Goal: Task Accomplishment & Management: Use online tool/utility

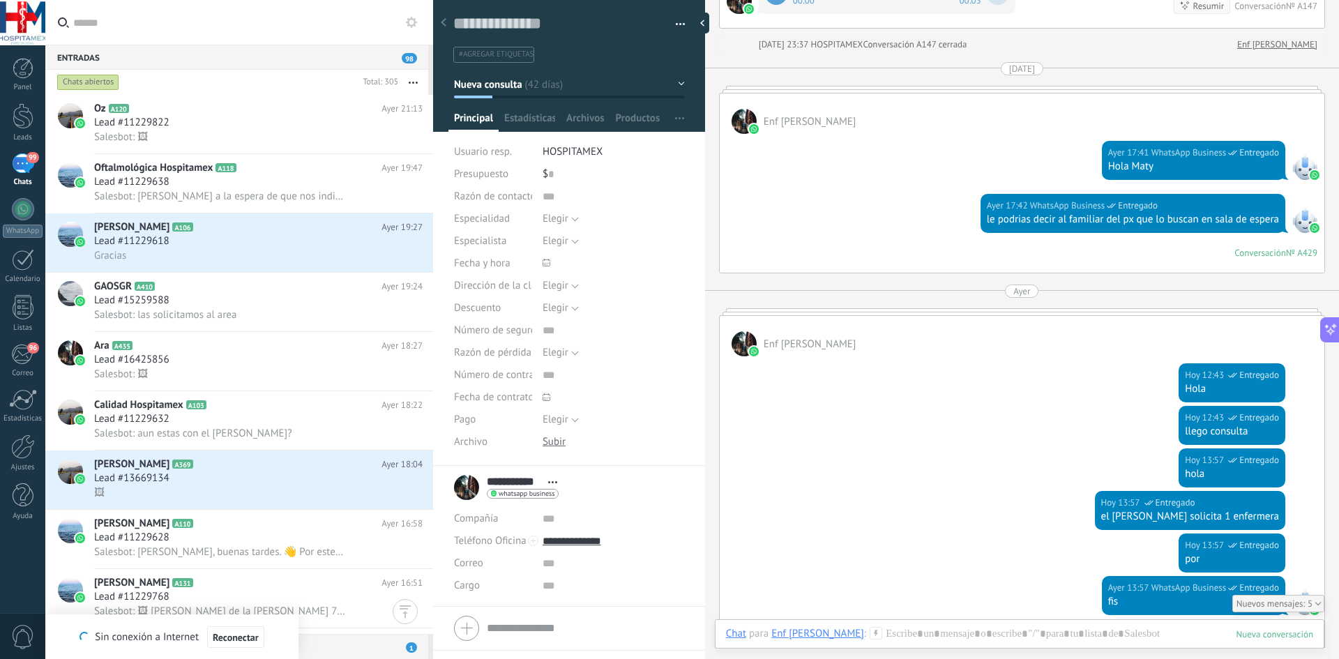
click at [12, 340] on div "Panel Leads 99 Chats WhatsApp Clientes 96" at bounding box center [22, 296] width 45 height 477
click at [13, 349] on div "96" at bounding box center [22, 354] width 23 height 21
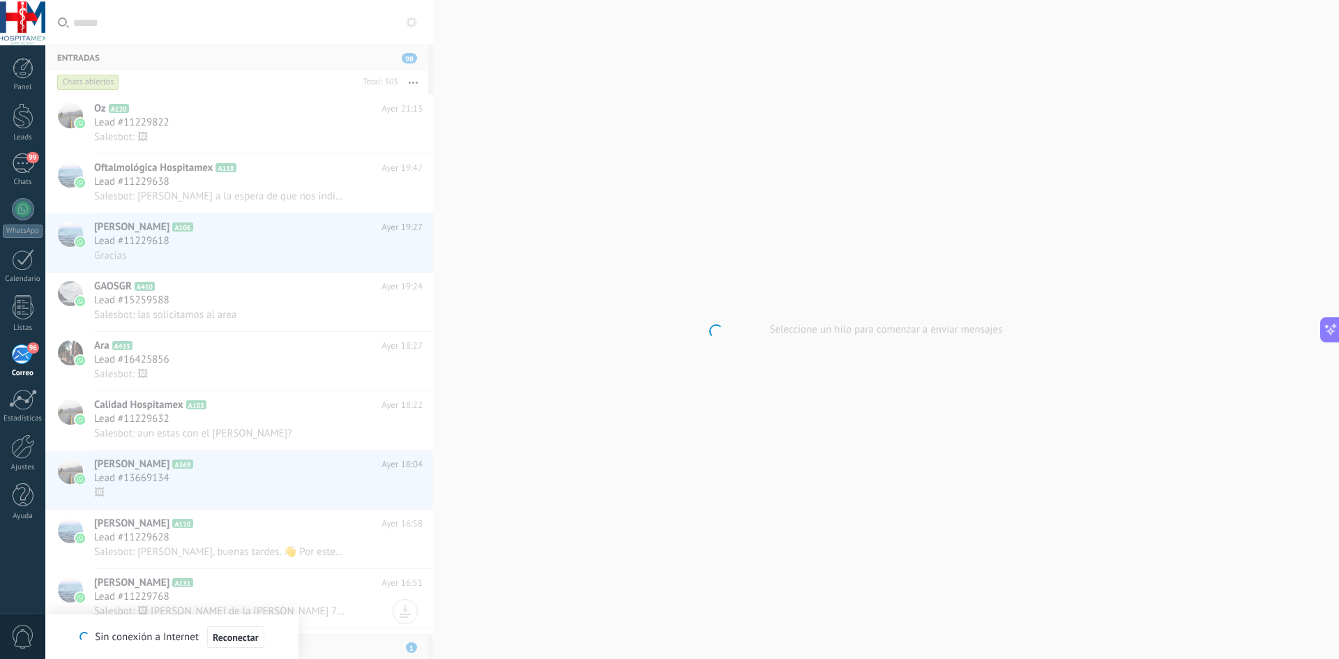
click at [15, 479] on div "Panel Leads 99 Chats WhatsApp Clientes" at bounding box center [22, 296] width 45 height 477
click at [36, 454] on link "Ajustes" at bounding box center [22, 453] width 45 height 38
click at [21, 496] on div at bounding box center [23, 495] width 21 height 24
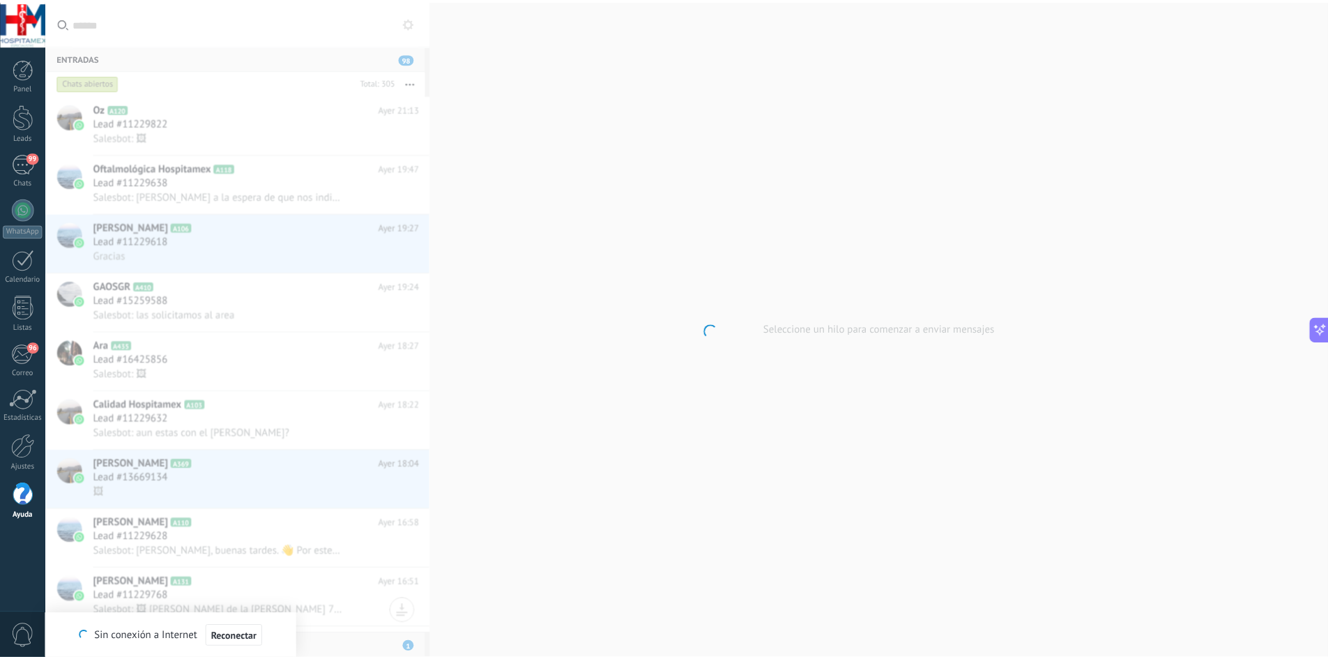
scroll to position [2880, 0]
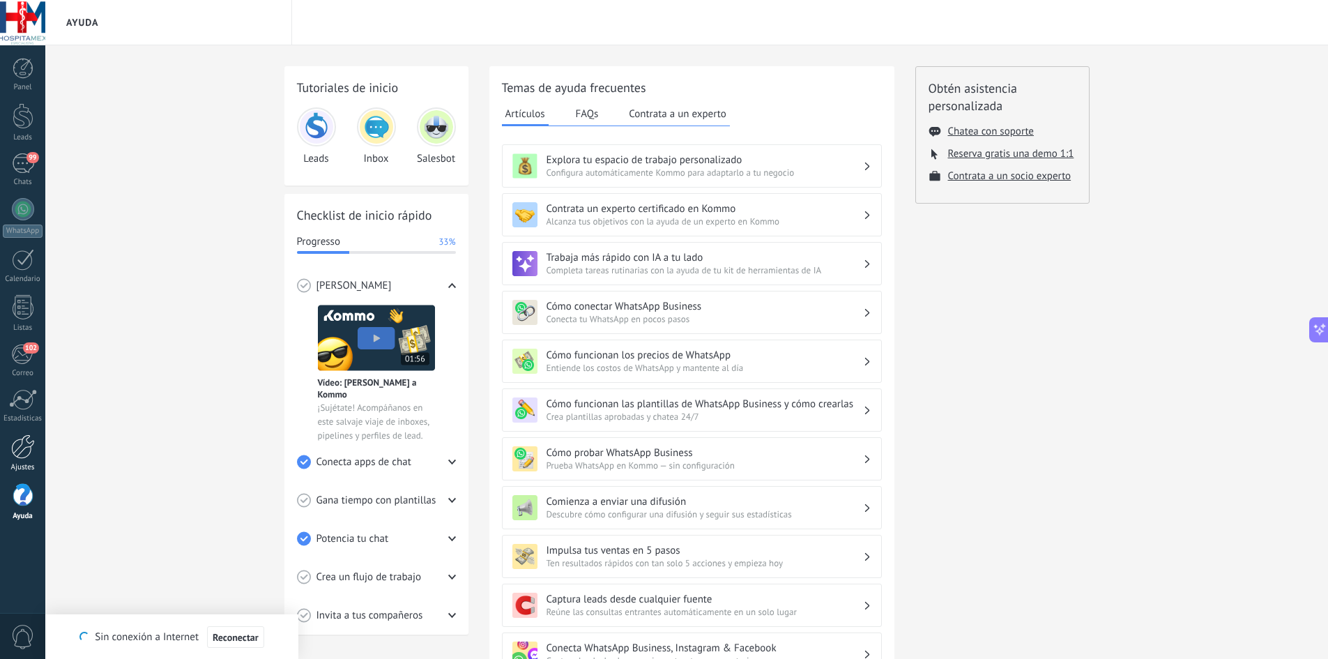
click at [13, 454] on div at bounding box center [23, 446] width 24 height 24
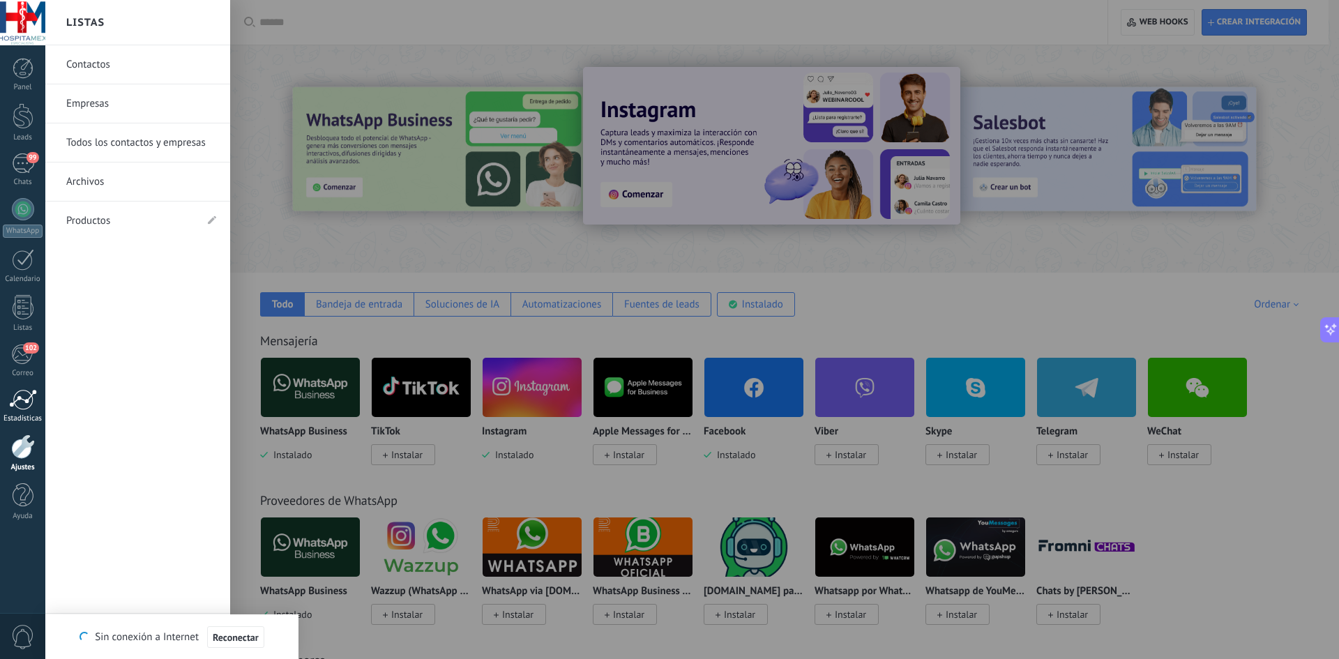
click at [33, 400] on div at bounding box center [23, 399] width 28 height 21
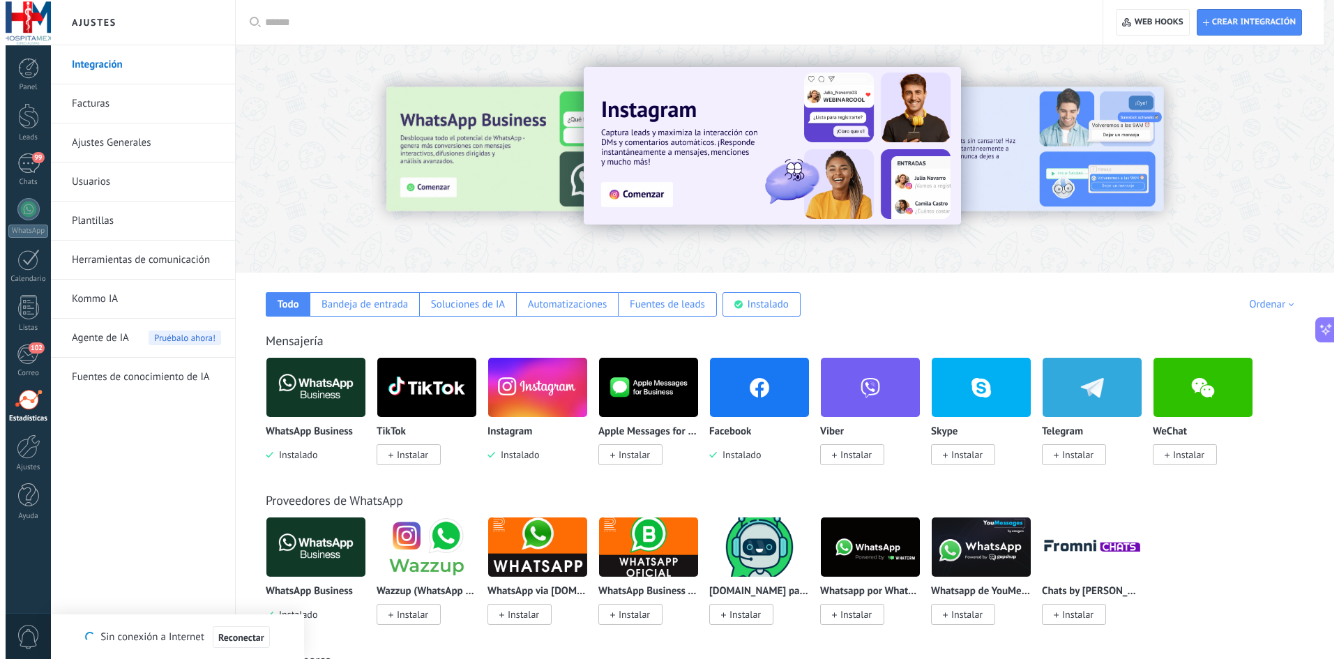
scroll to position [2880, 0]
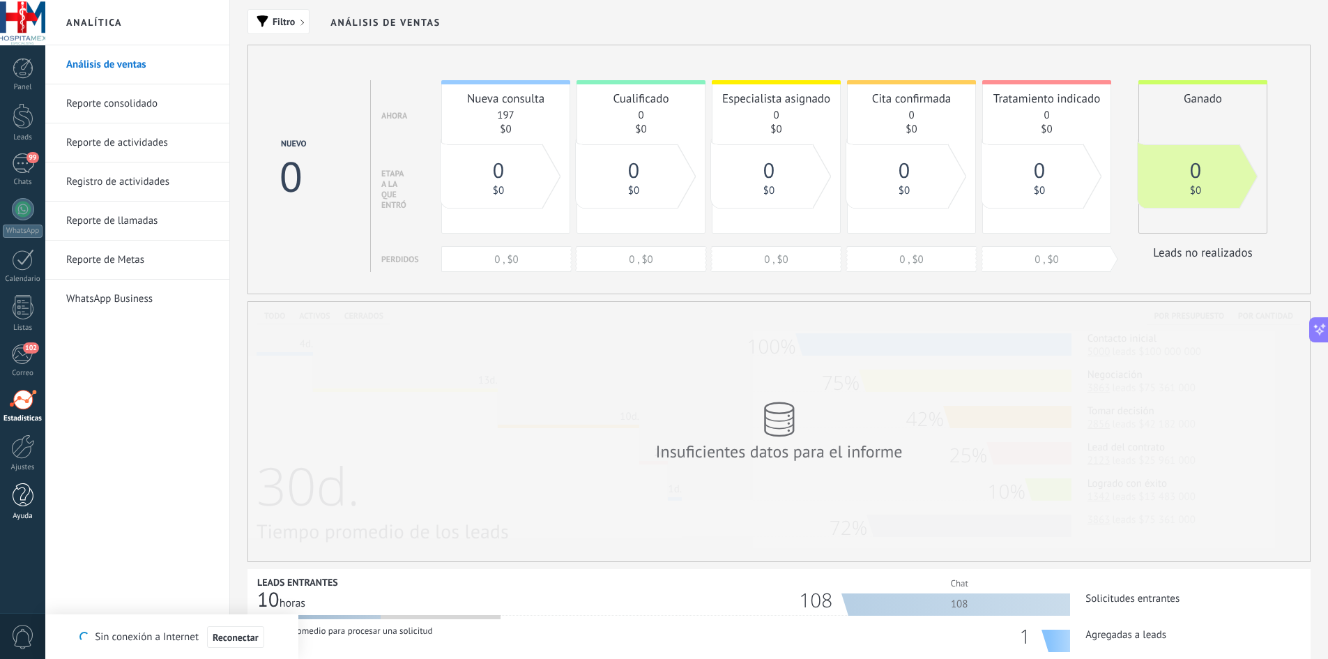
click at [39, 516] on div "Ayuda" at bounding box center [23, 516] width 40 height 9
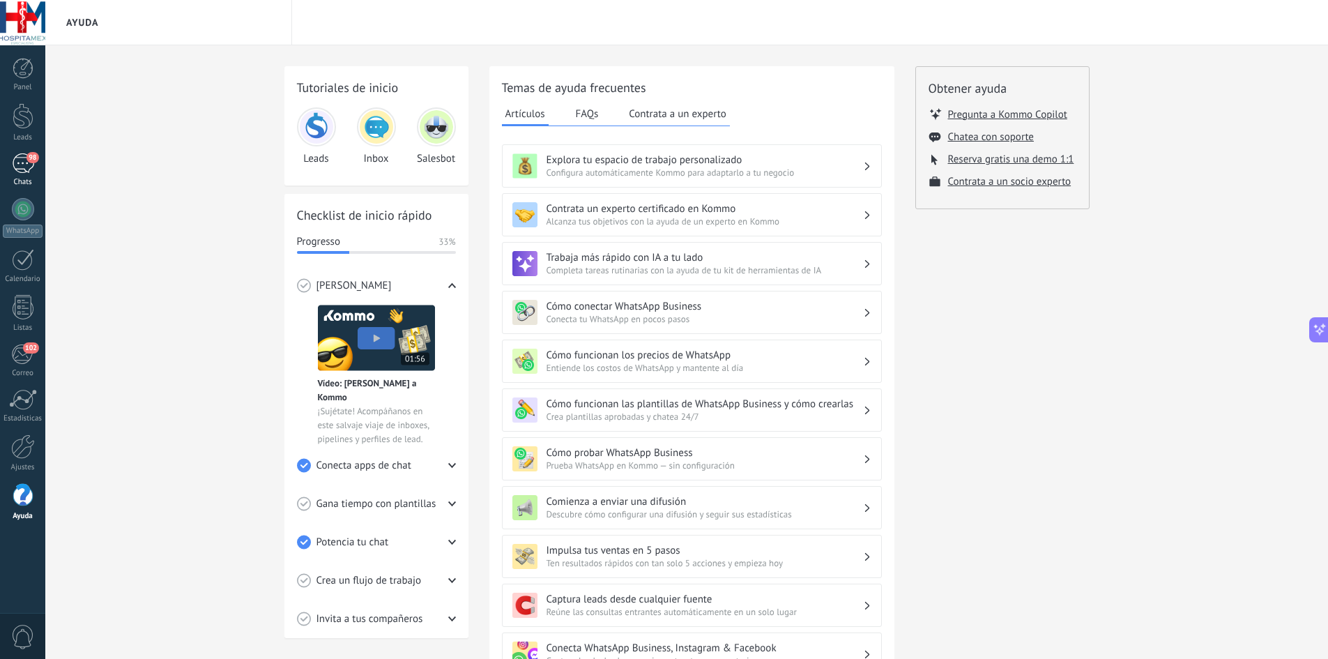
click at [33, 176] on link "98 Chats" at bounding box center [22, 169] width 45 height 33
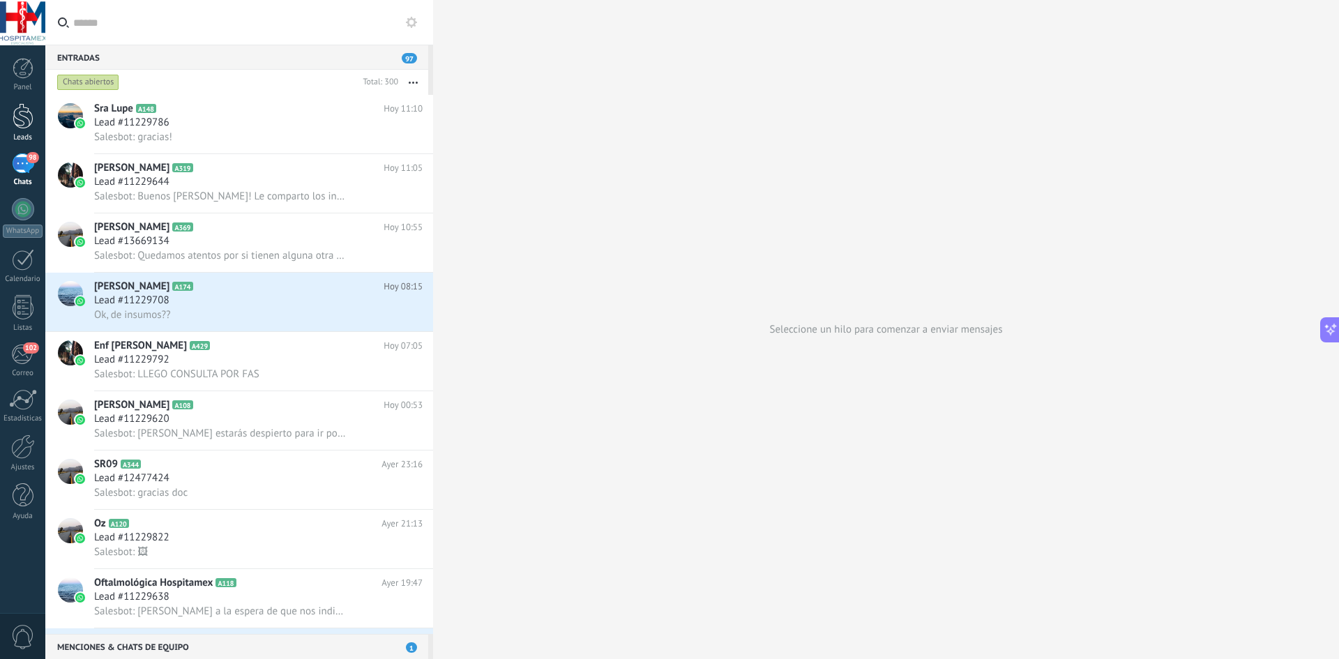
click at [25, 124] on div at bounding box center [23, 116] width 21 height 26
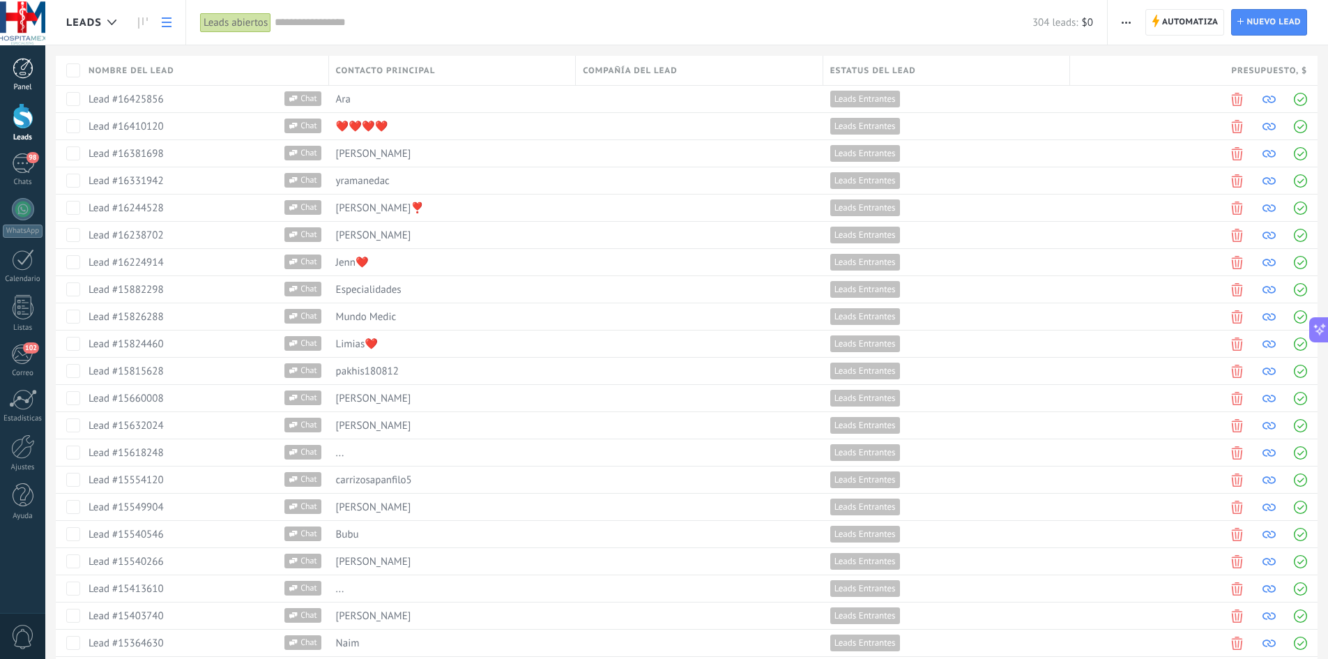
click at [20, 68] on div at bounding box center [23, 68] width 21 height 21
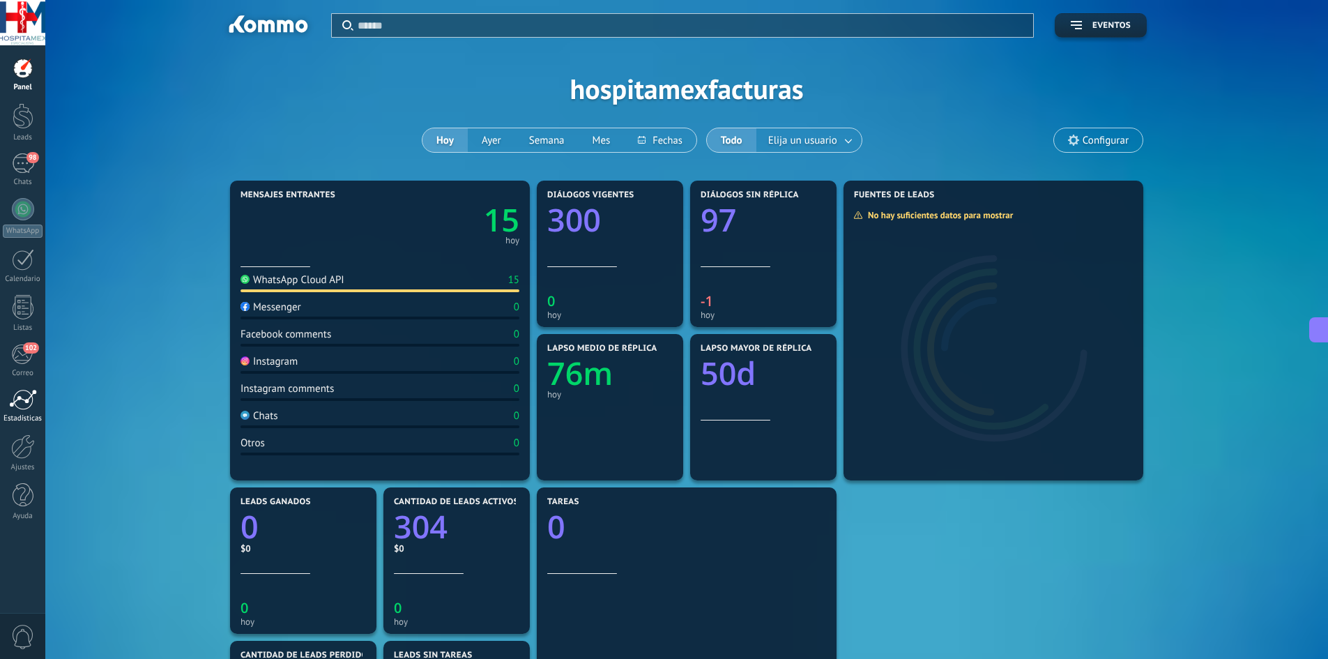
click at [22, 403] on div at bounding box center [23, 399] width 28 height 21
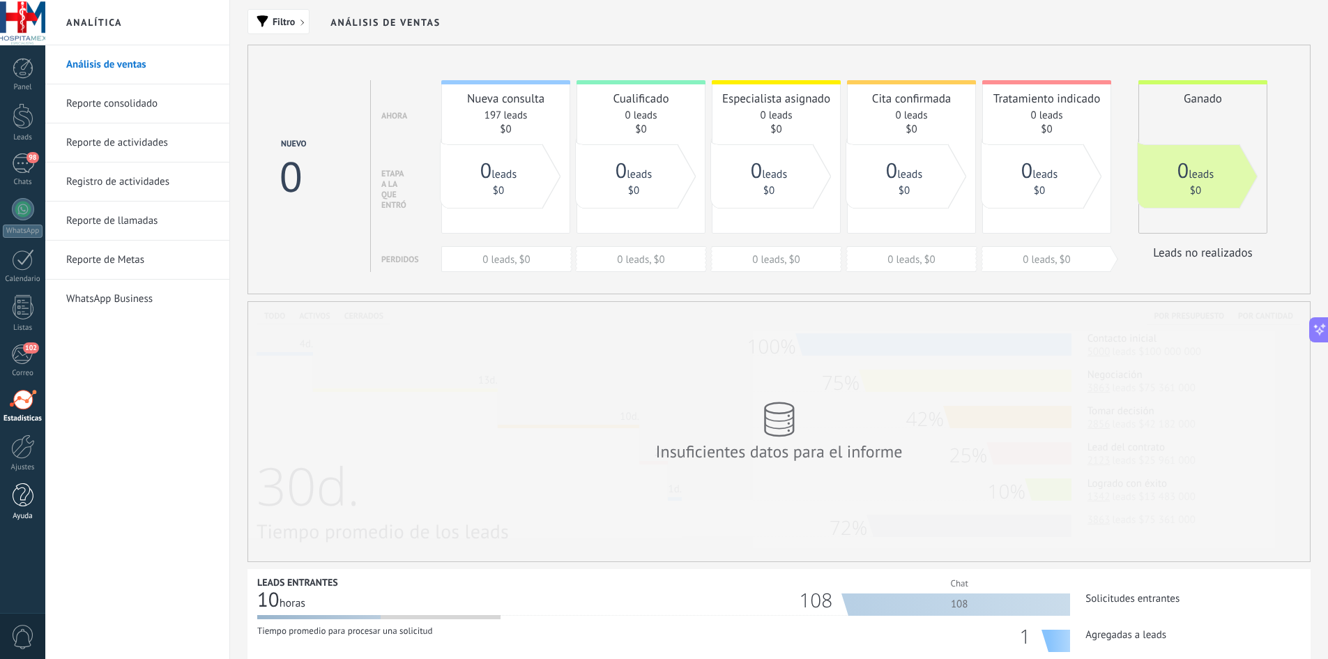
click at [21, 503] on div at bounding box center [23, 495] width 21 height 24
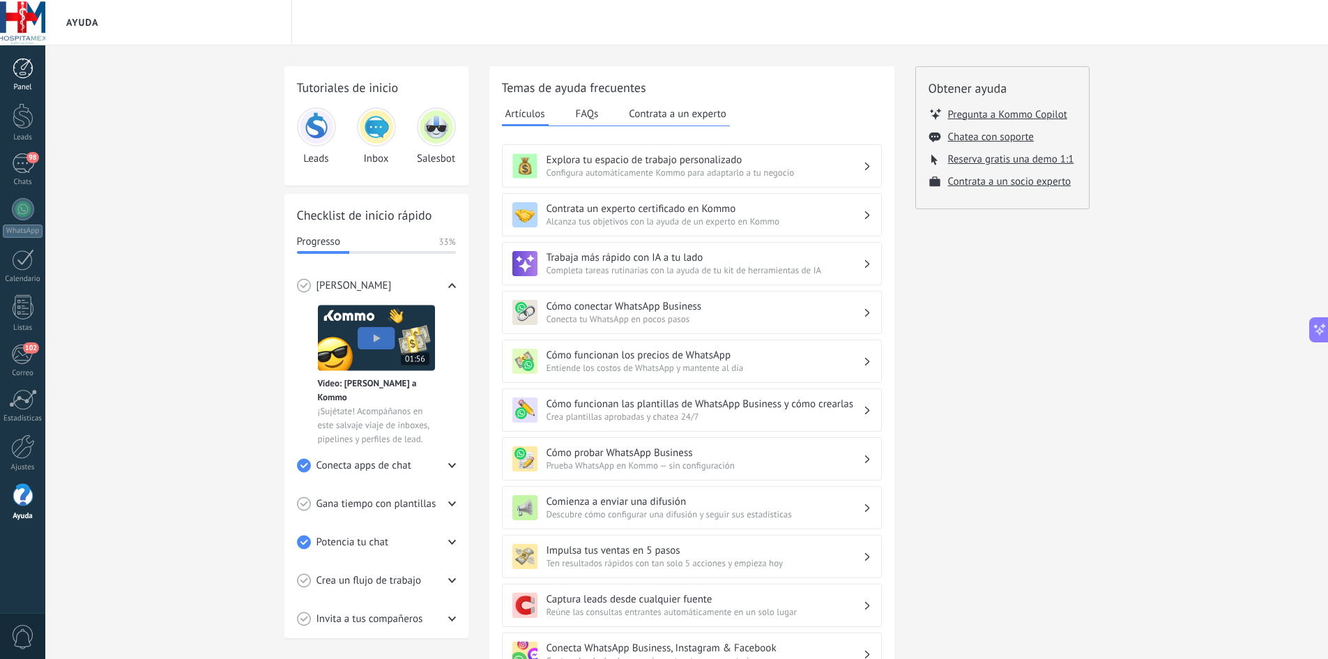
click at [34, 73] on link "Panel" at bounding box center [22, 75] width 45 height 34
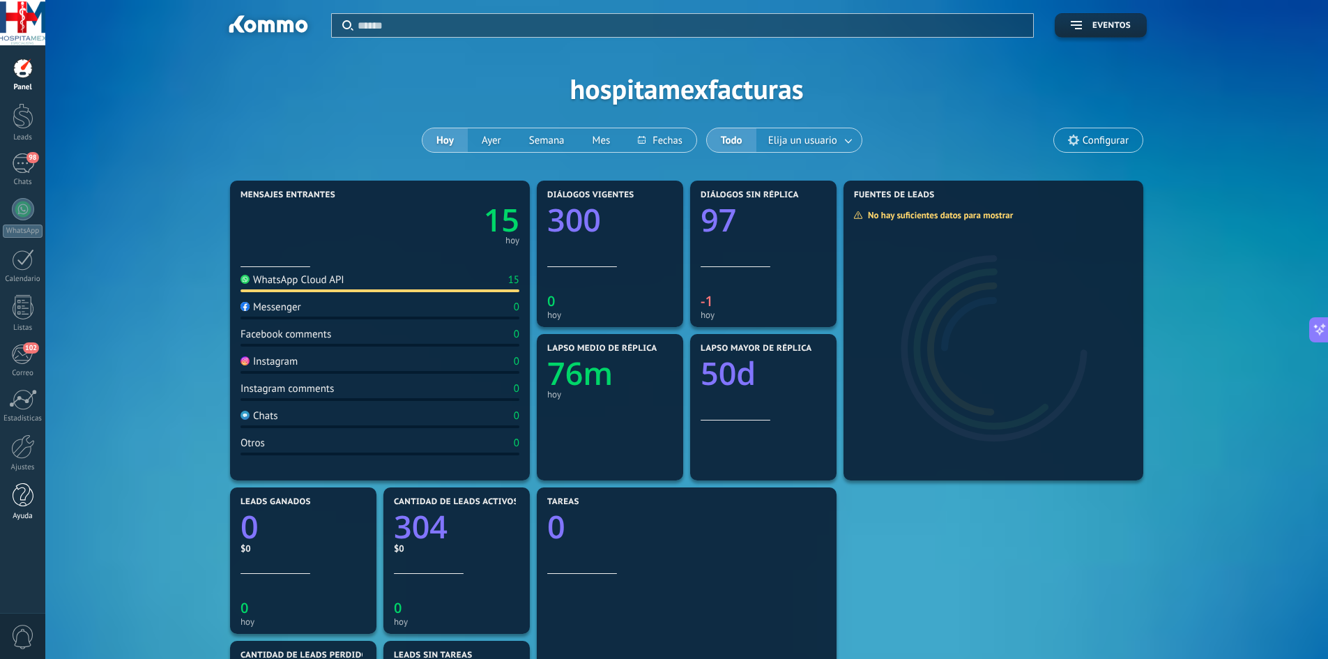
click at [22, 501] on div at bounding box center [23, 495] width 21 height 24
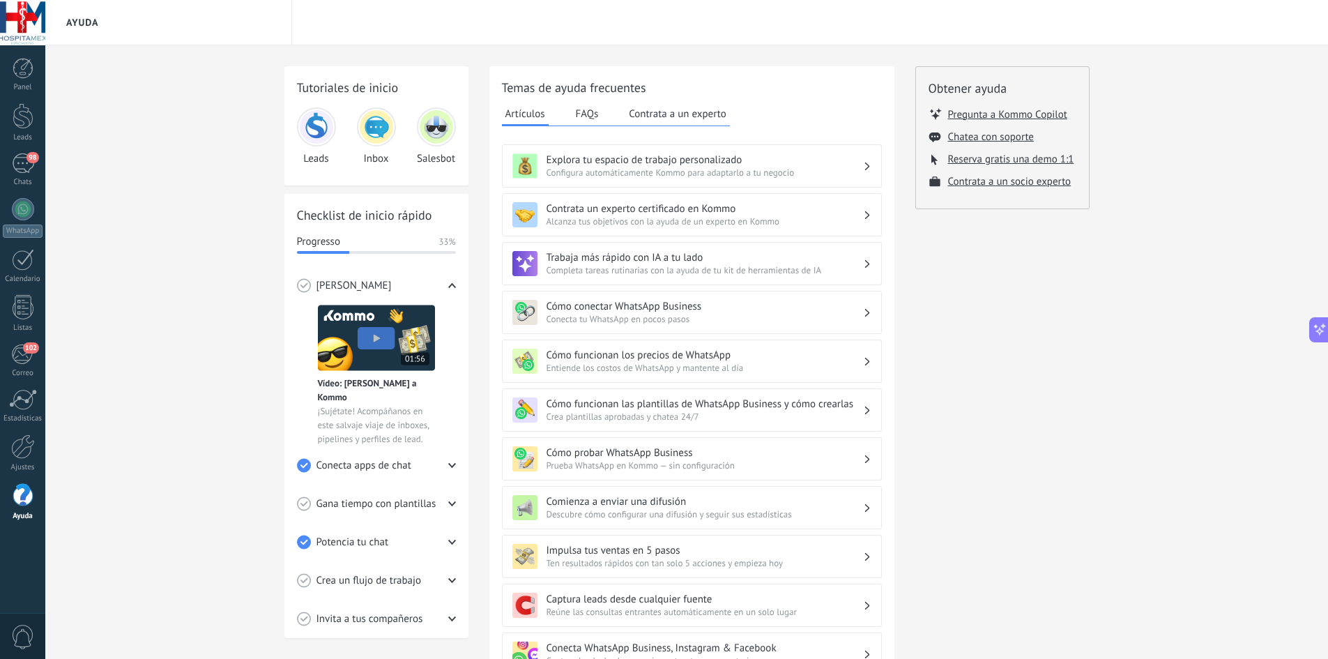
click at [376, 128] on img at bounding box center [376, 126] width 33 height 33
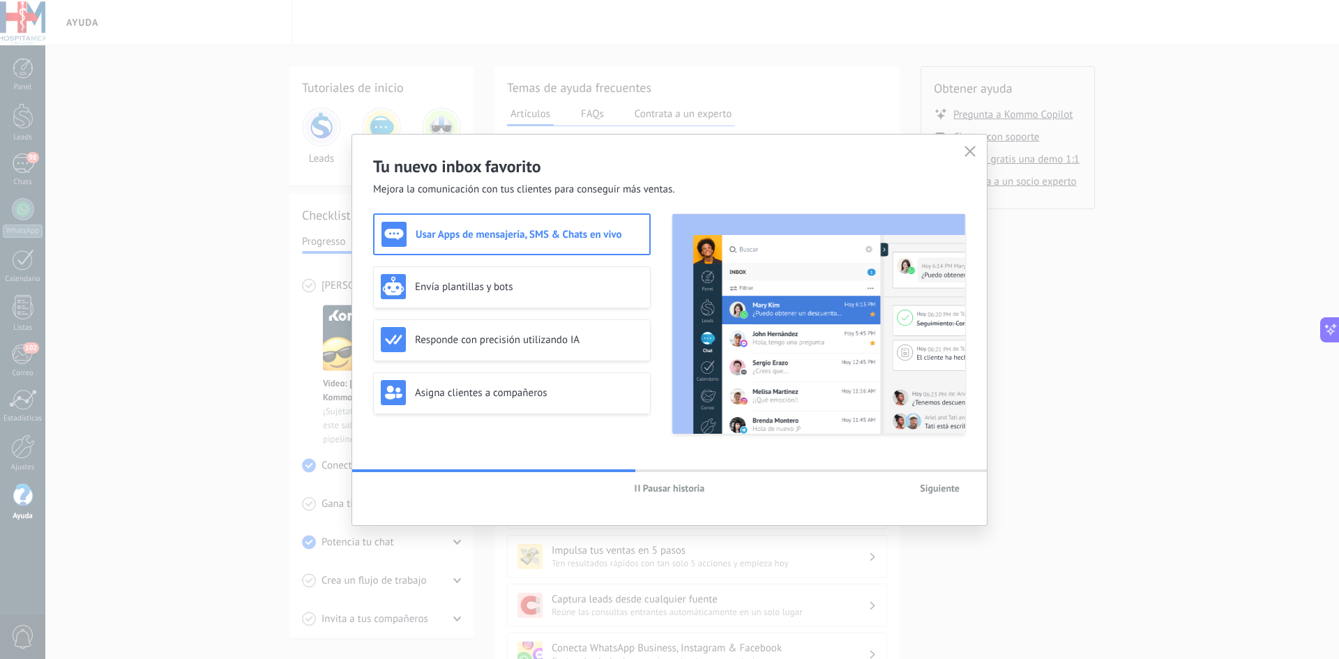
click at [968, 144] on button "button" at bounding box center [970, 152] width 18 height 20
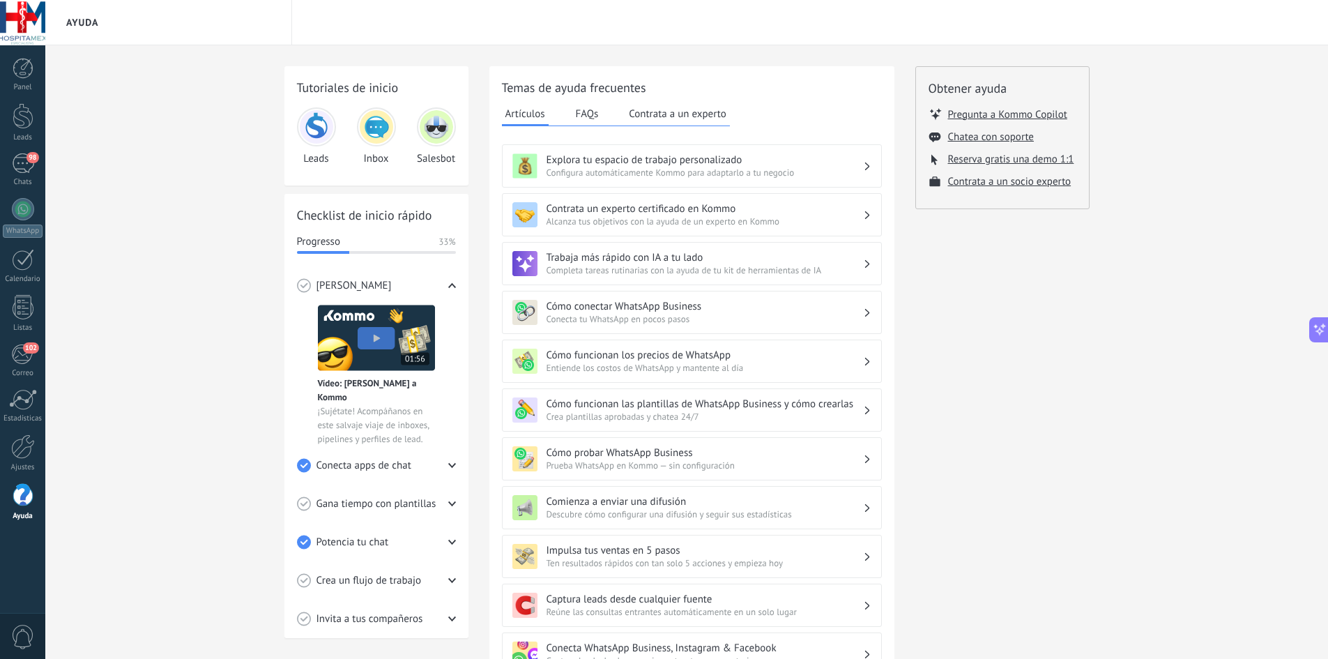
click at [434, 126] on img at bounding box center [436, 126] width 33 height 33
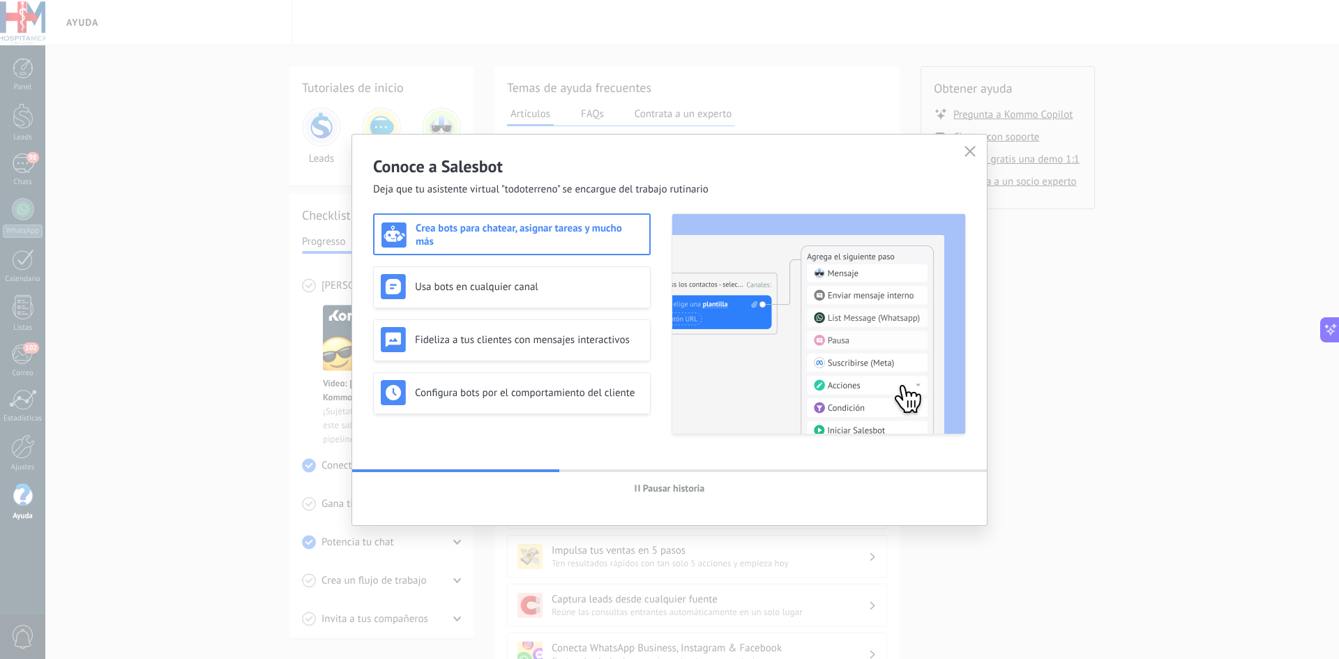
click at [595, 232] on h3 "Crea bots para chatear, asignar tareas y mucho más" at bounding box center [529, 235] width 227 height 26
click at [976, 153] on button "button" at bounding box center [970, 152] width 18 height 20
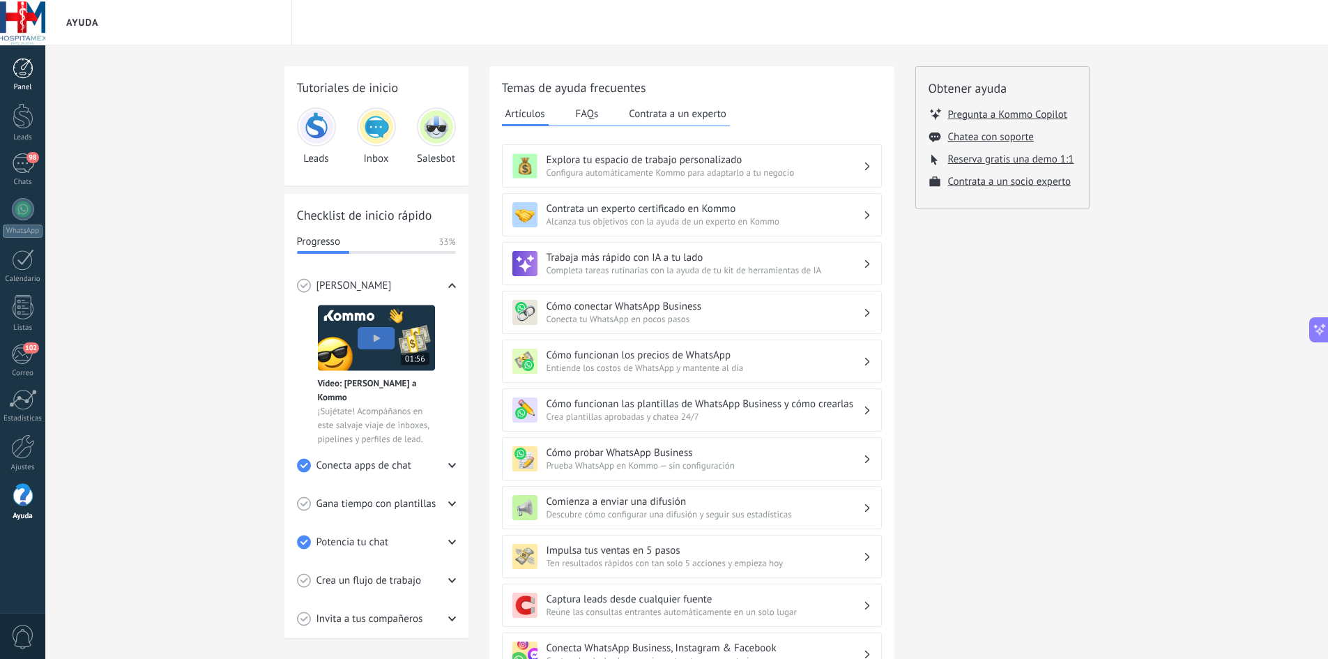
click at [21, 86] on div "Panel" at bounding box center [23, 87] width 40 height 9
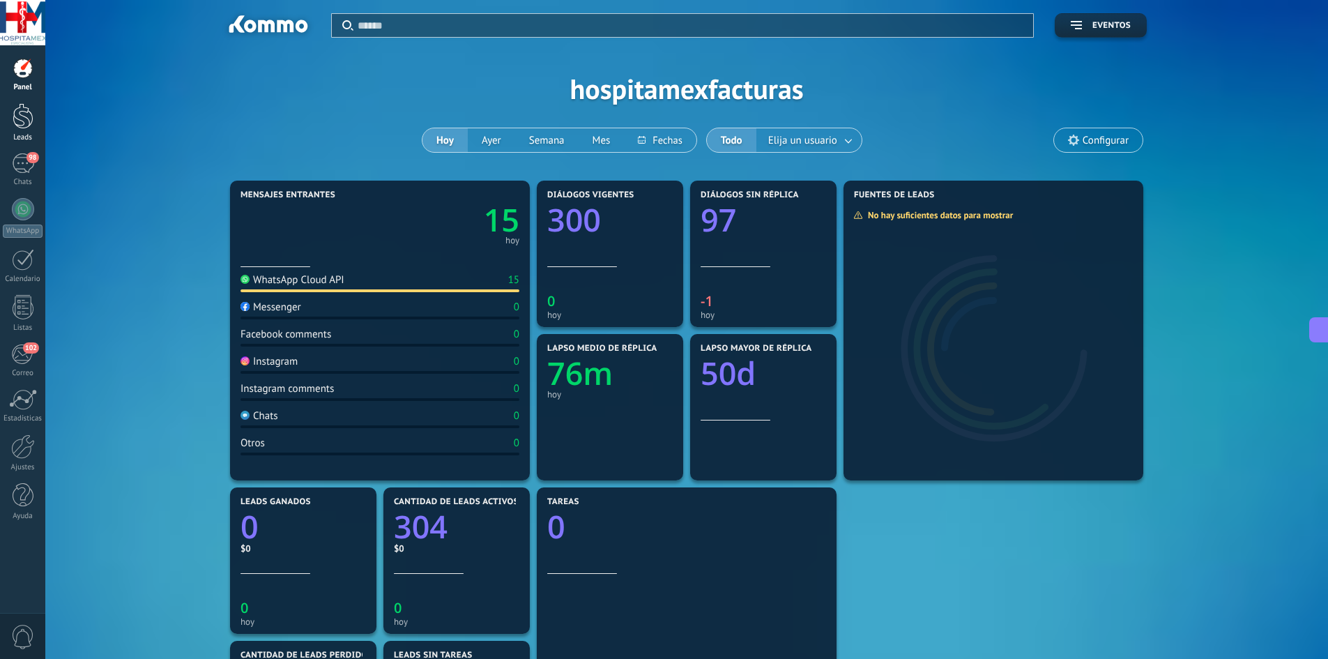
click at [26, 121] on div at bounding box center [23, 116] width 21 height 26
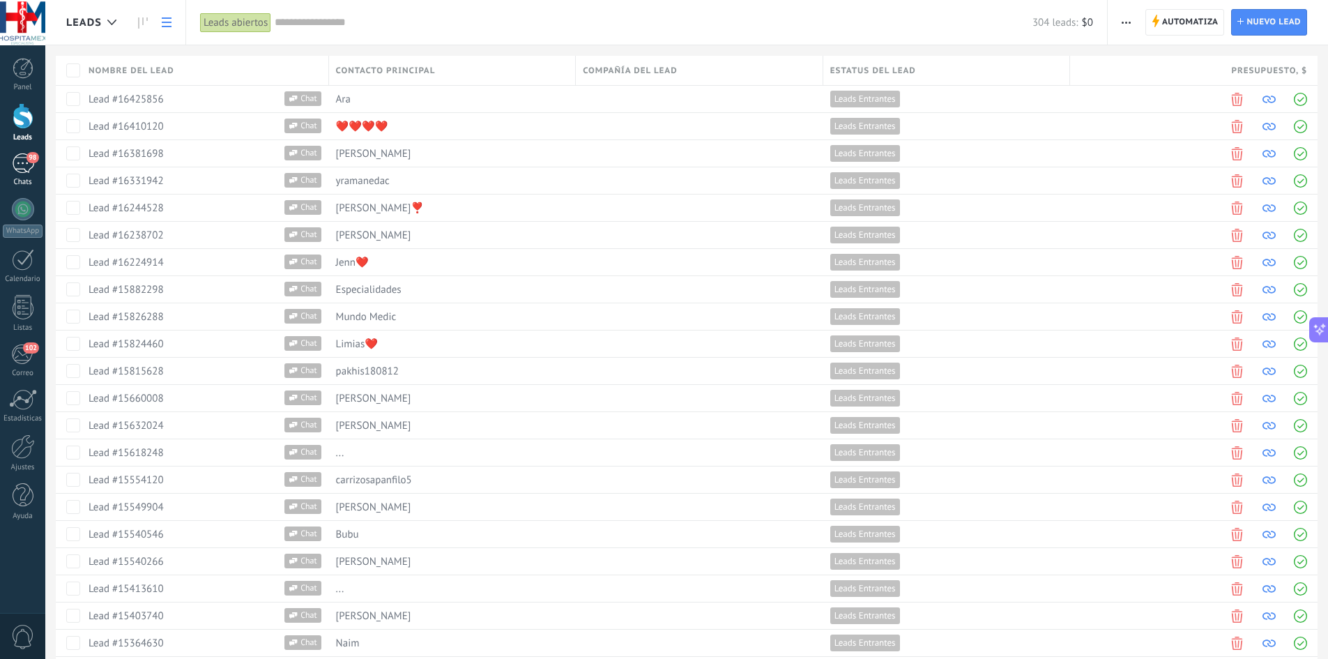
click at [26, 167] on div "98" at bounding box center [23, 163] width 22 height 20
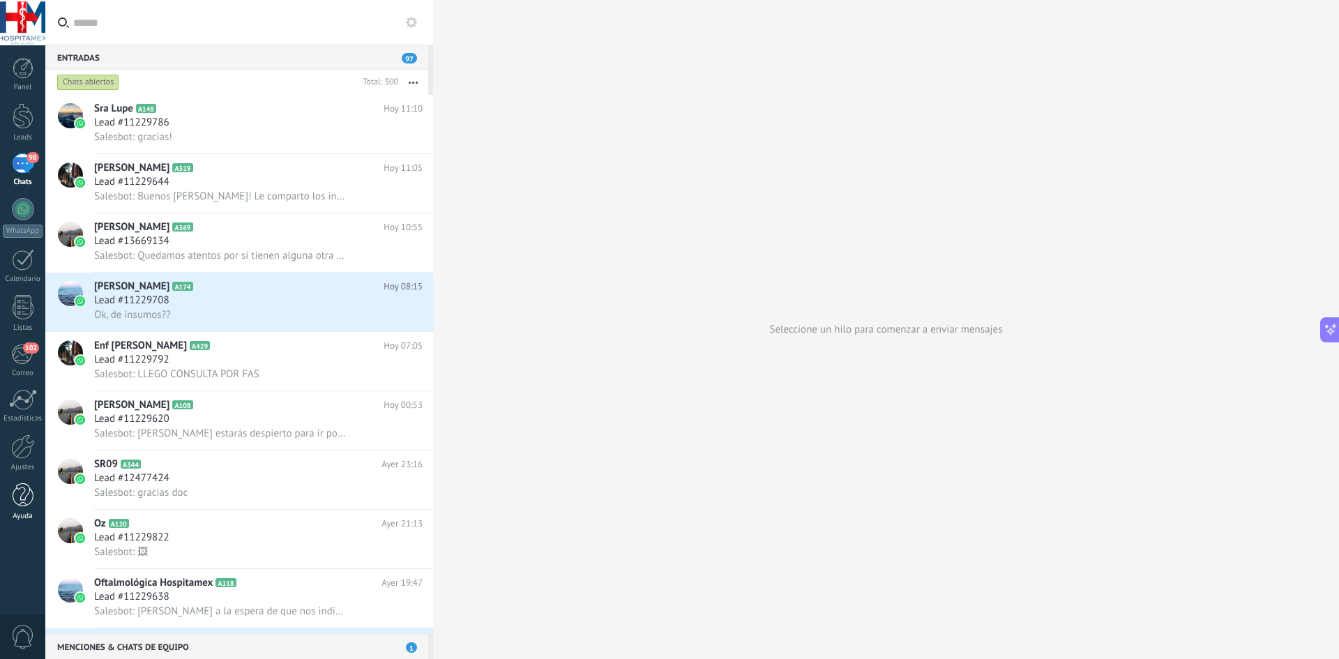
click at [22, 503] on div at bounding box center [23, 495] width 21 height 24
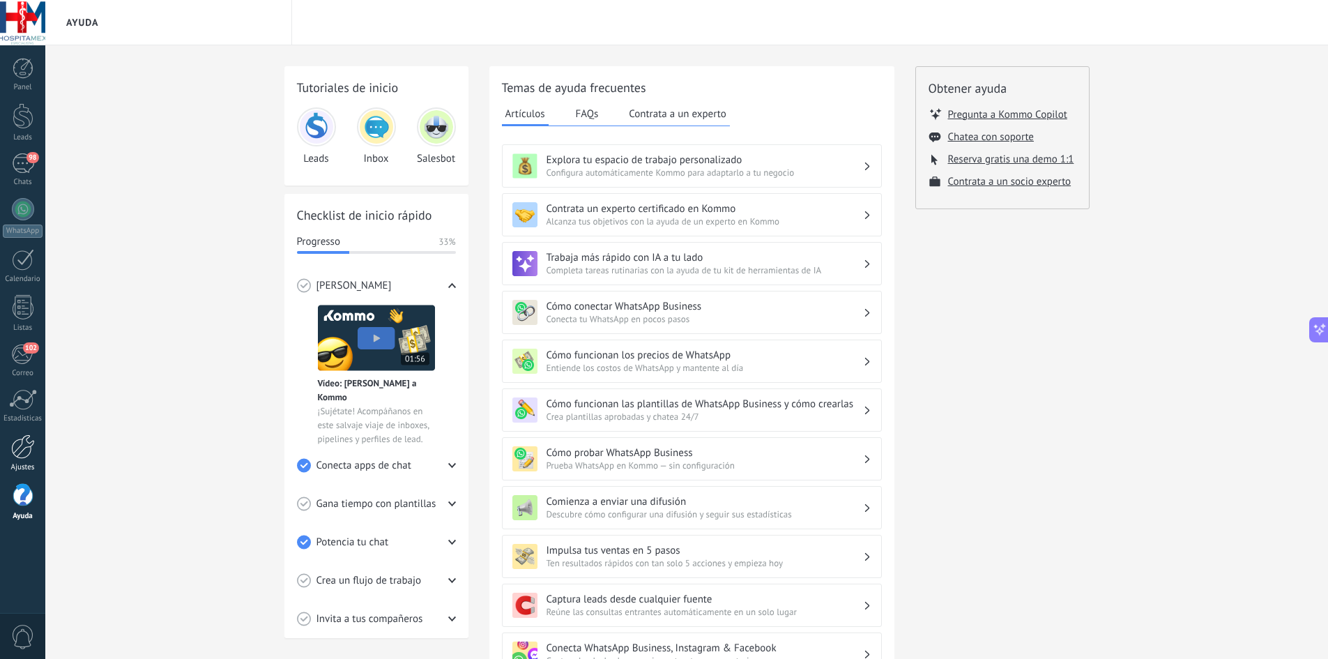
click at [28, 450] on div at bounding box center [23, 446] width 24 height 24
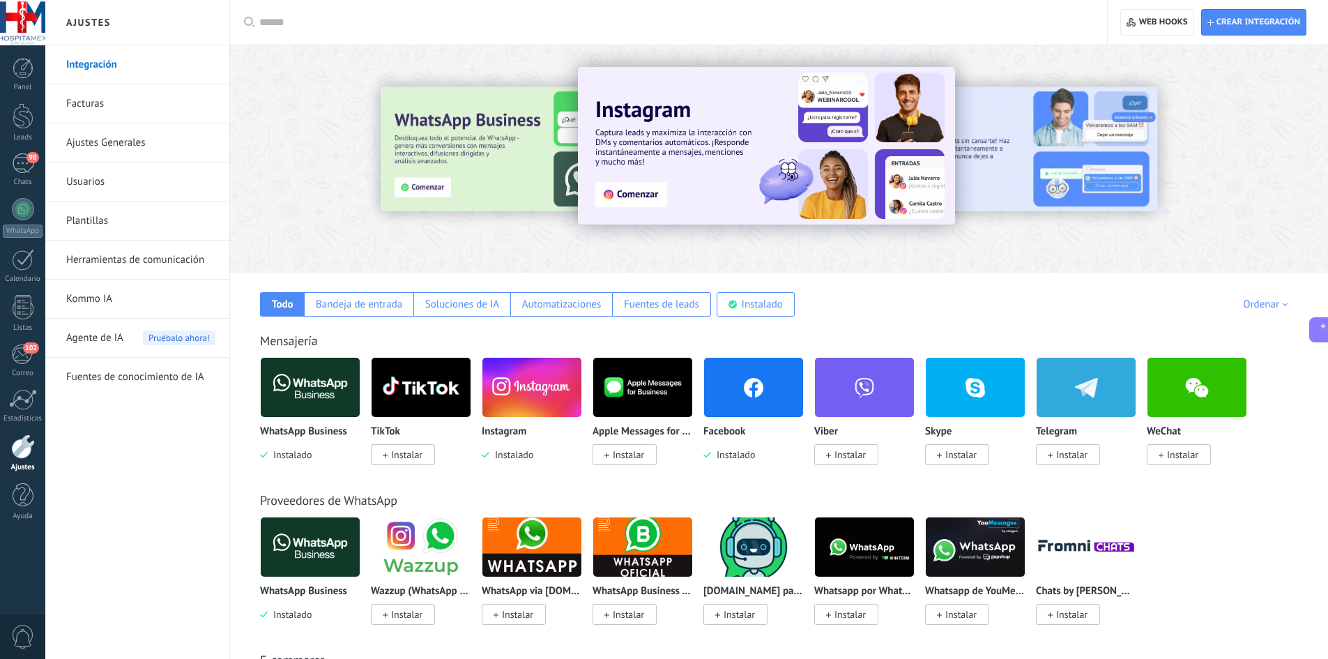
click at [79, 375] on link "Fuentes de conocimiento de IA" at bounding box center [140, 377] width 149 height 39
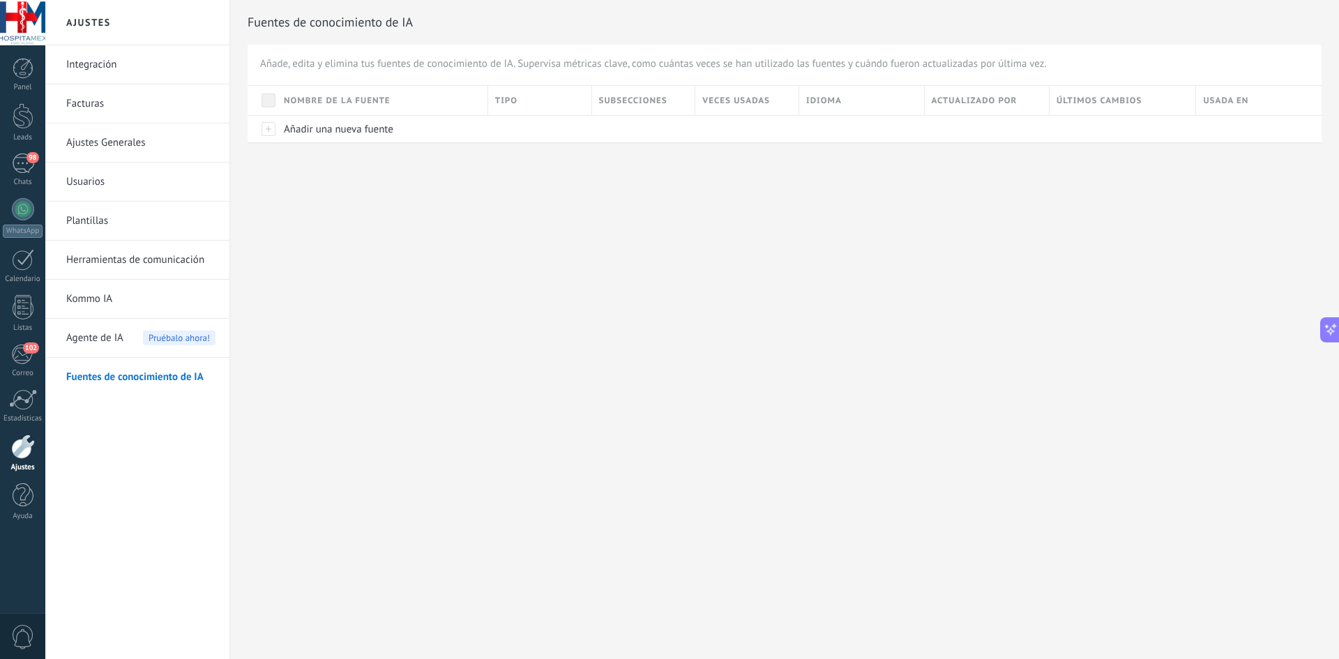
click at [75, 340] on span "Agente de IA" at bounding box center [94, 338] width 57 height 39
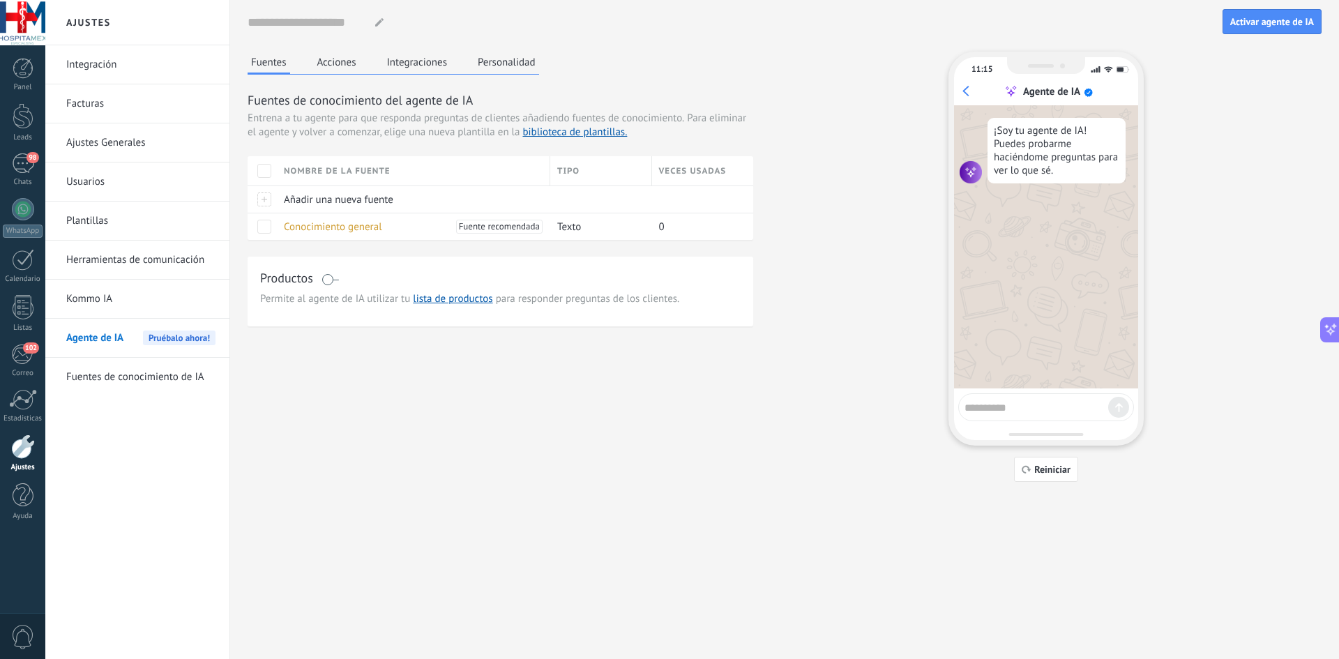
click at [1051, 154] on div "¡Soy tu agente de IA! Puedes probarme haciéndome preguntas para ver lo que sé." at bounding box center [1056, 151] width 138 height 66
click at [107, 298] on link "Kommo IA" at bounding box center [140, 299] width 149 height 39
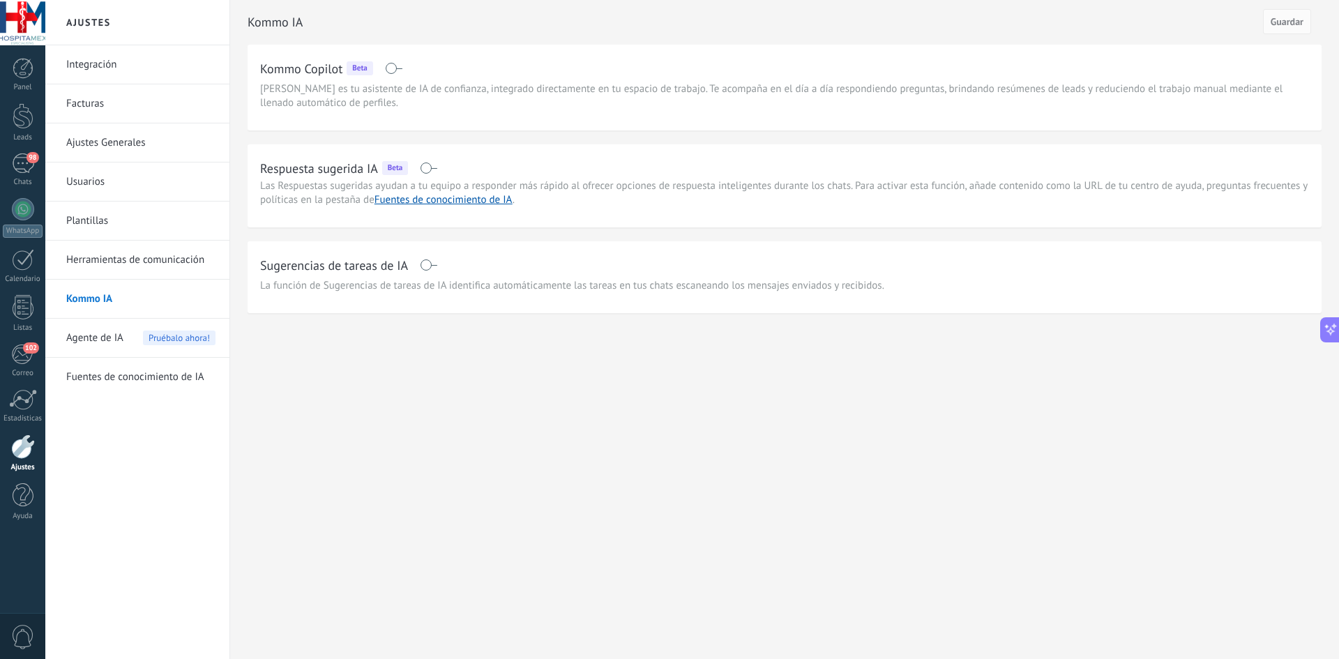
click at [113, 264] on link "Herramientas de comunicación" at bounding box center [140, 260] width 149 height 39
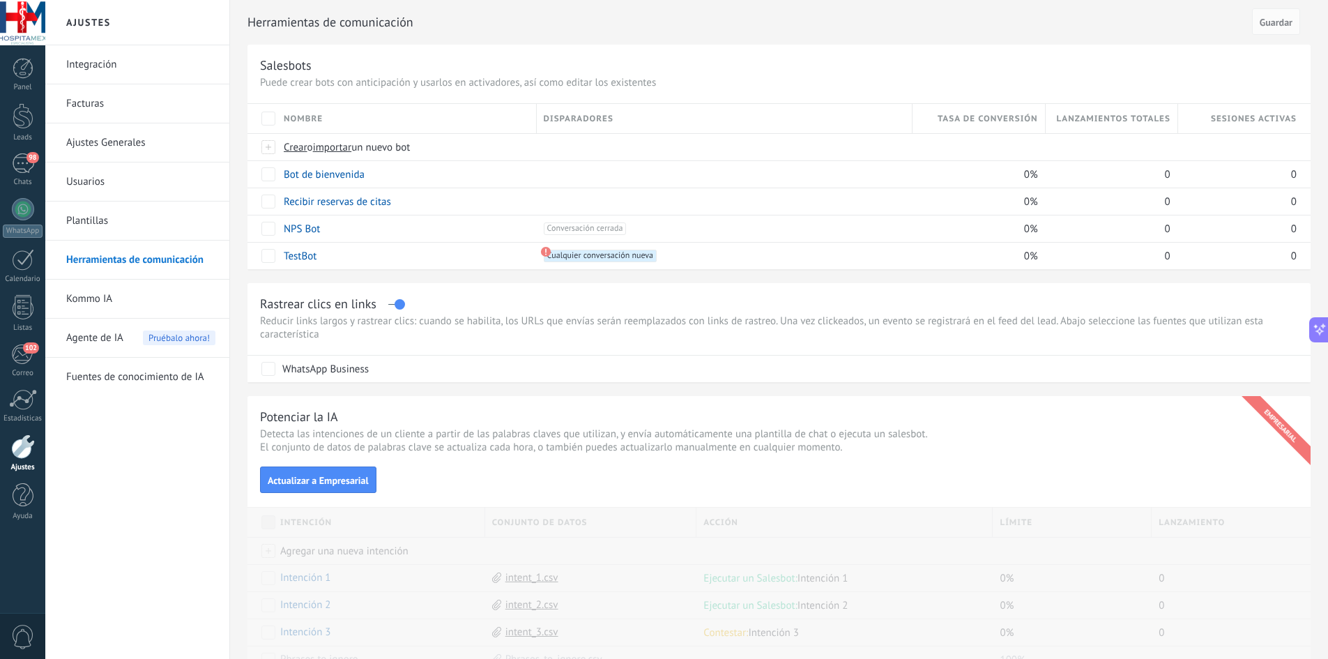
click at [96, 218] on link "Plantillas" at bounding box center [140, 220] width 149 height 39
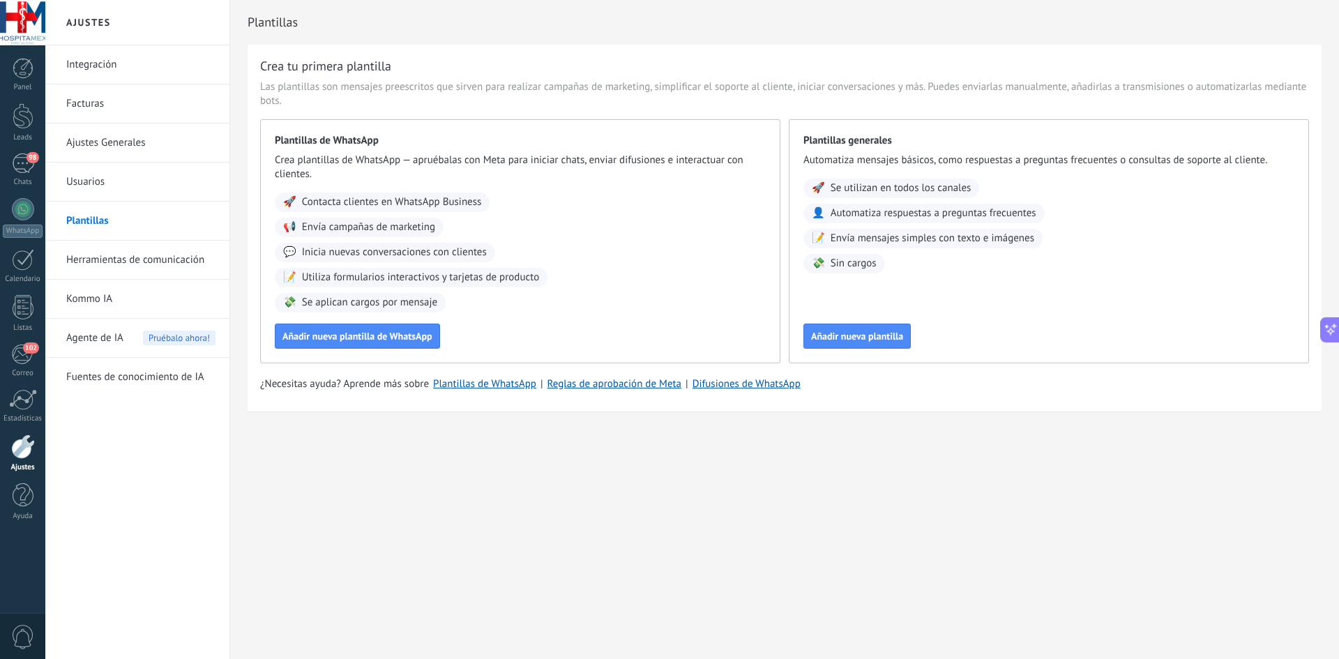
click at [118, 190] on link "Usuarios" at bounding box center [140, 181] width 149 height 39
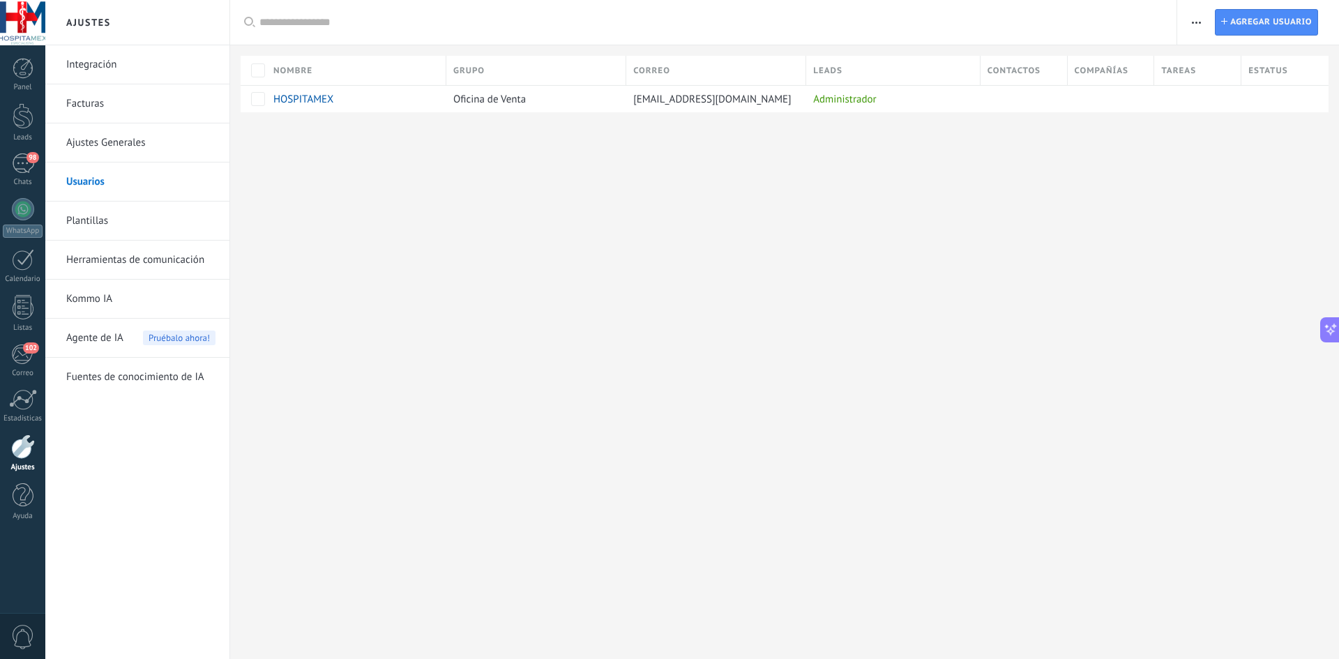
click at [118, 74] on link "Integración" at bounding box center [140, 64] width 149 height 39
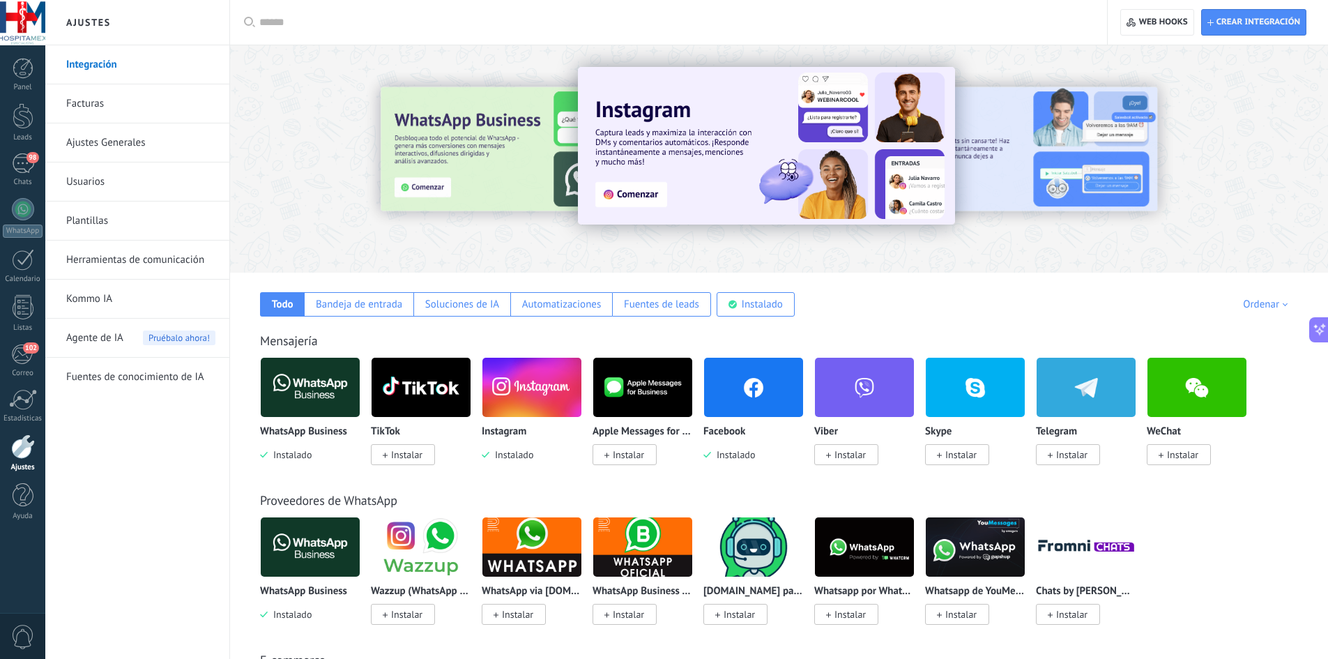
click at [130, 100] on link "Facturas" at bounding box center [140, 103] width 149 height 39
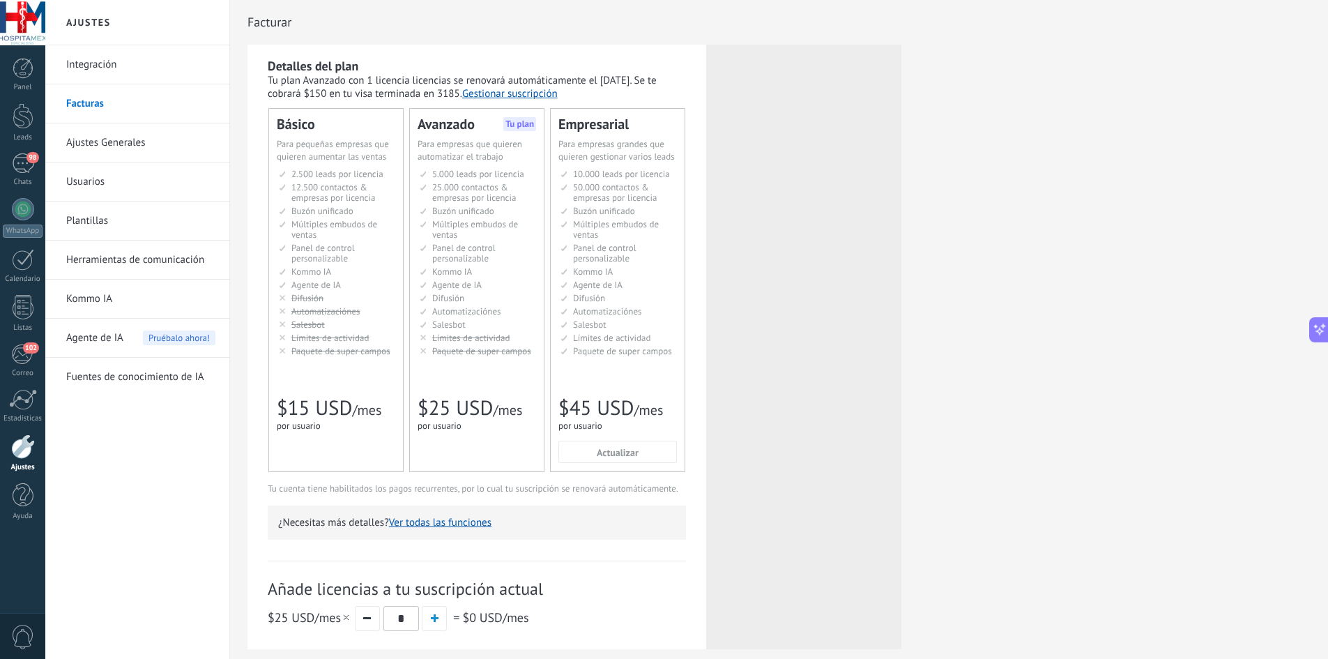
scroll to position [2847, 0]
click at [96, 142] on link "Ajustes Generales" at bounding box center [140, 142] width 149 height 39
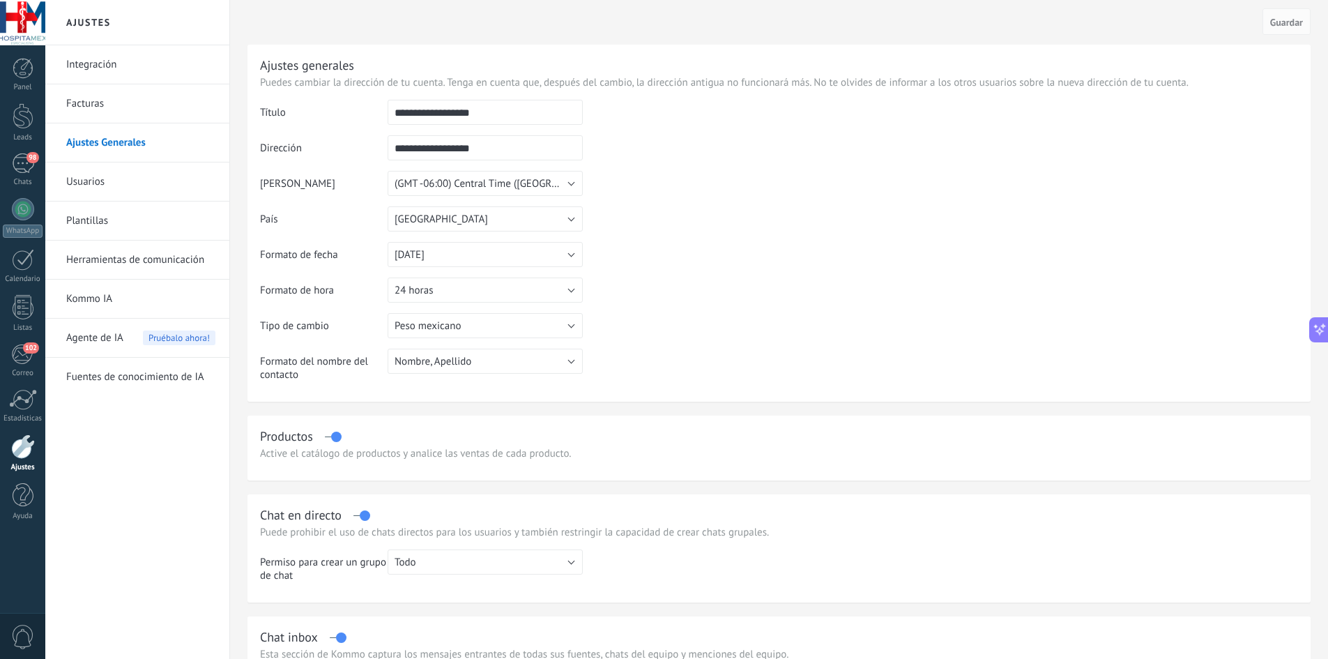
click at [106, 122] on link "Facturas" at bounding box center [140, 103] width 149 height 39
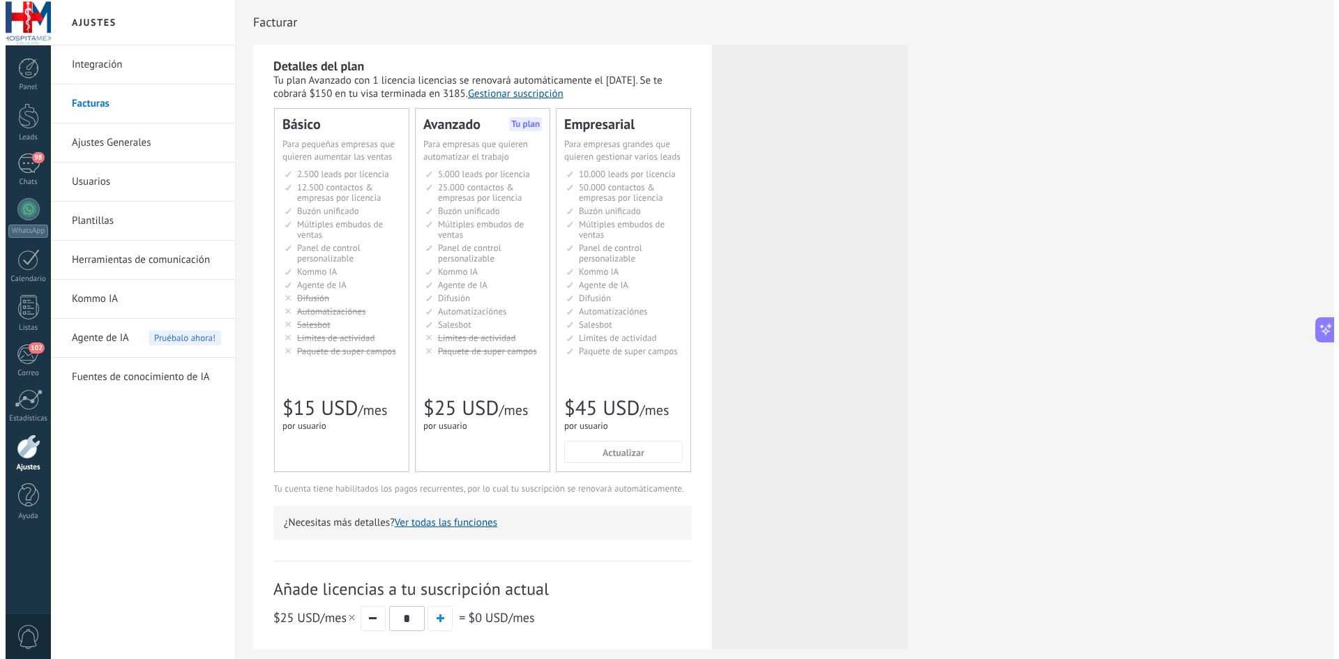
scroll to position [2847, 0]
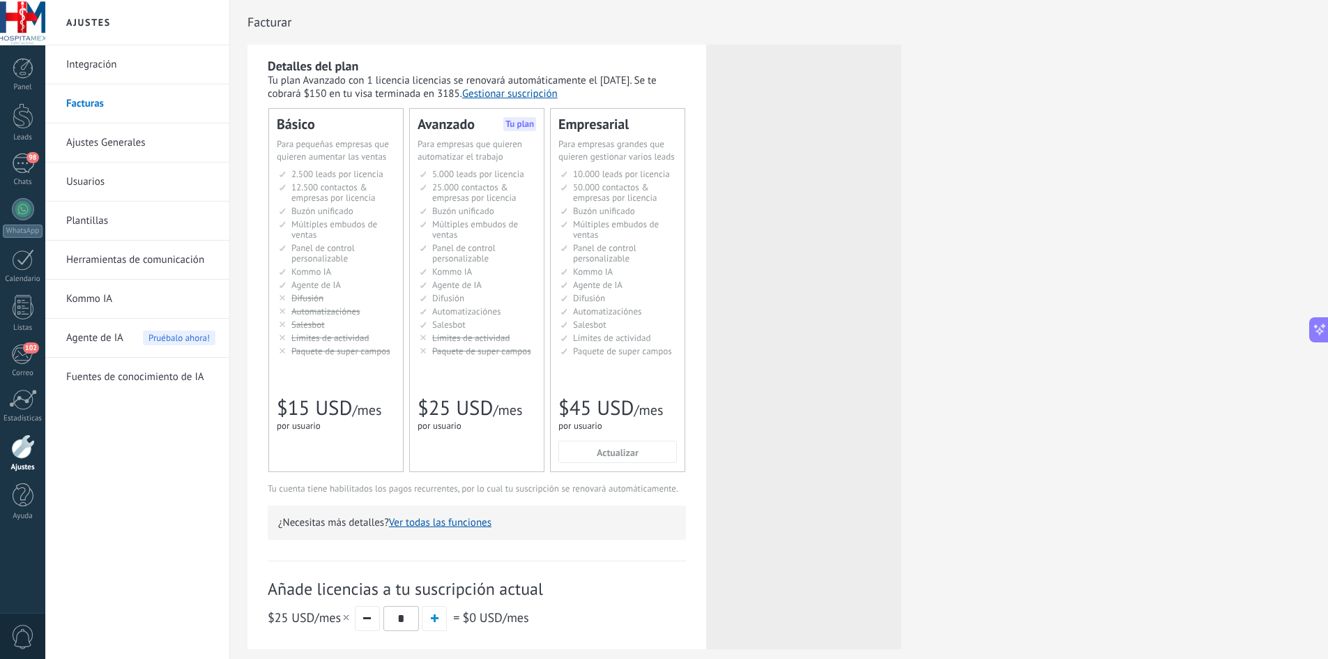
click at [103, 145] on link "Ajustes Generales" at bounding box center [140, 142] width 149 height 39
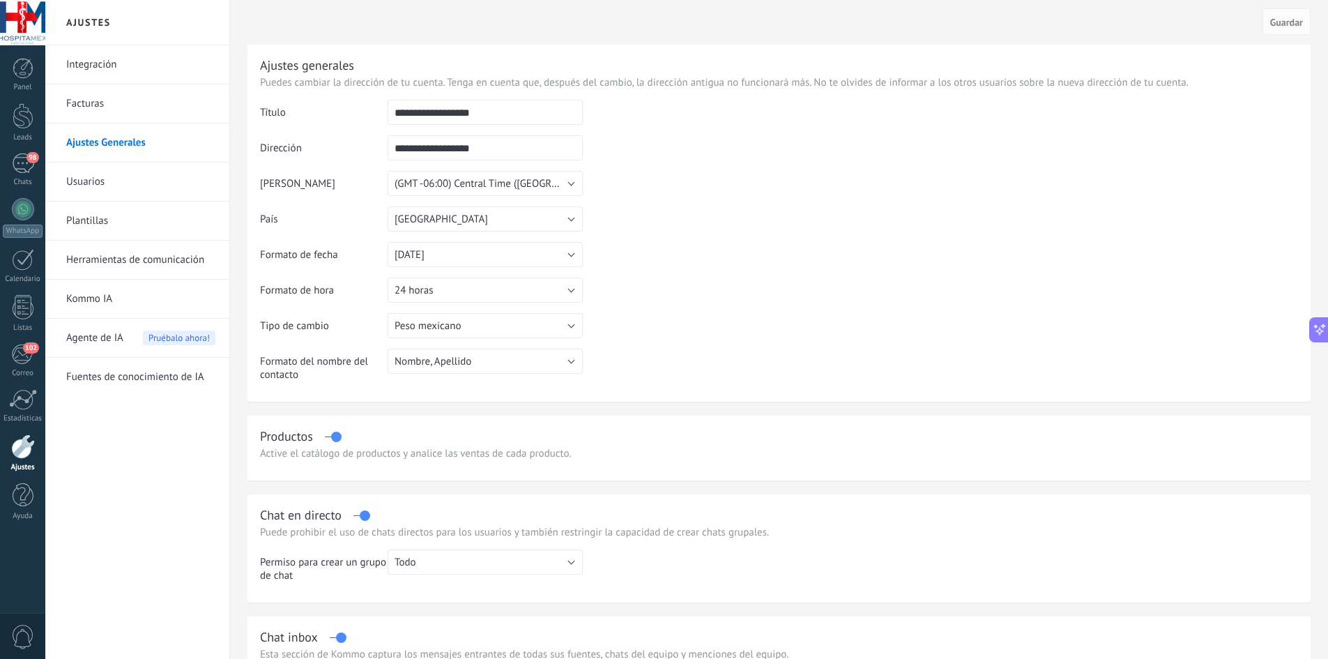
click at [90, 185] on link "Usuarios" at bounding box center [140, 181] width 149 height 39
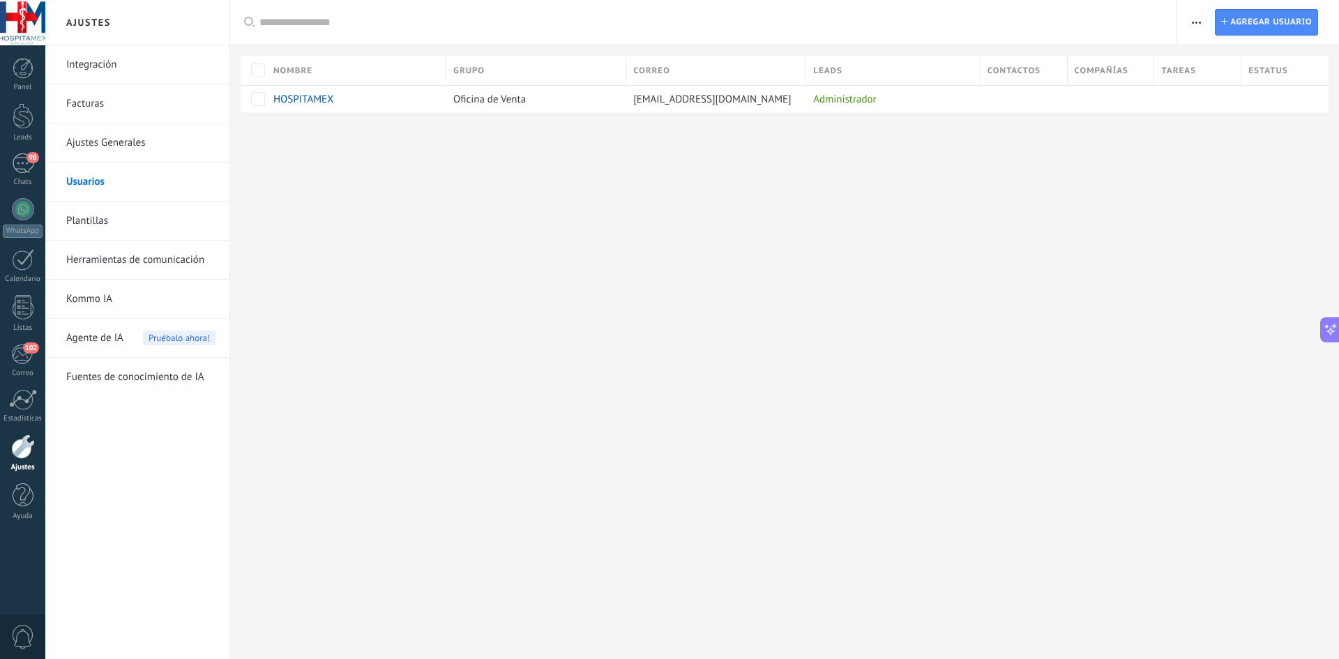
click at [91, 220] on link "Plantillas" at bounding box center [140, 220] width 149 height 39
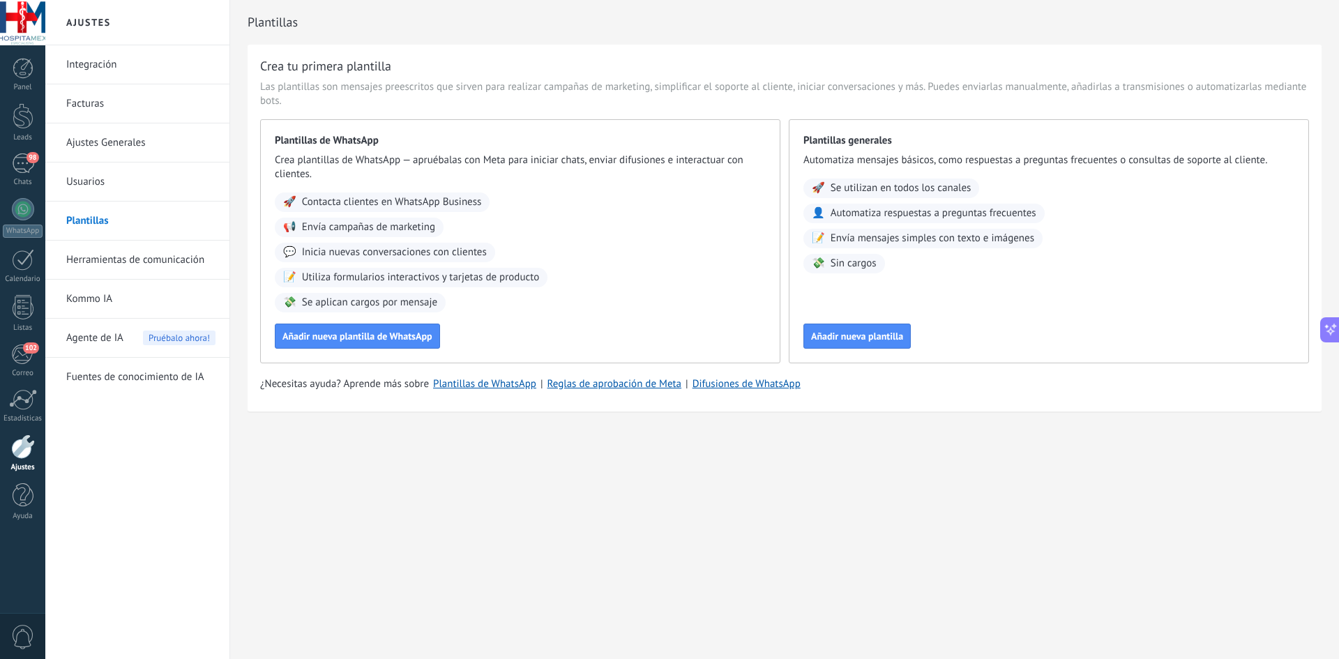
click at [123, 254] on link "Herramientas de comunicación" at bounding box center [140, 260] width 149 height 39
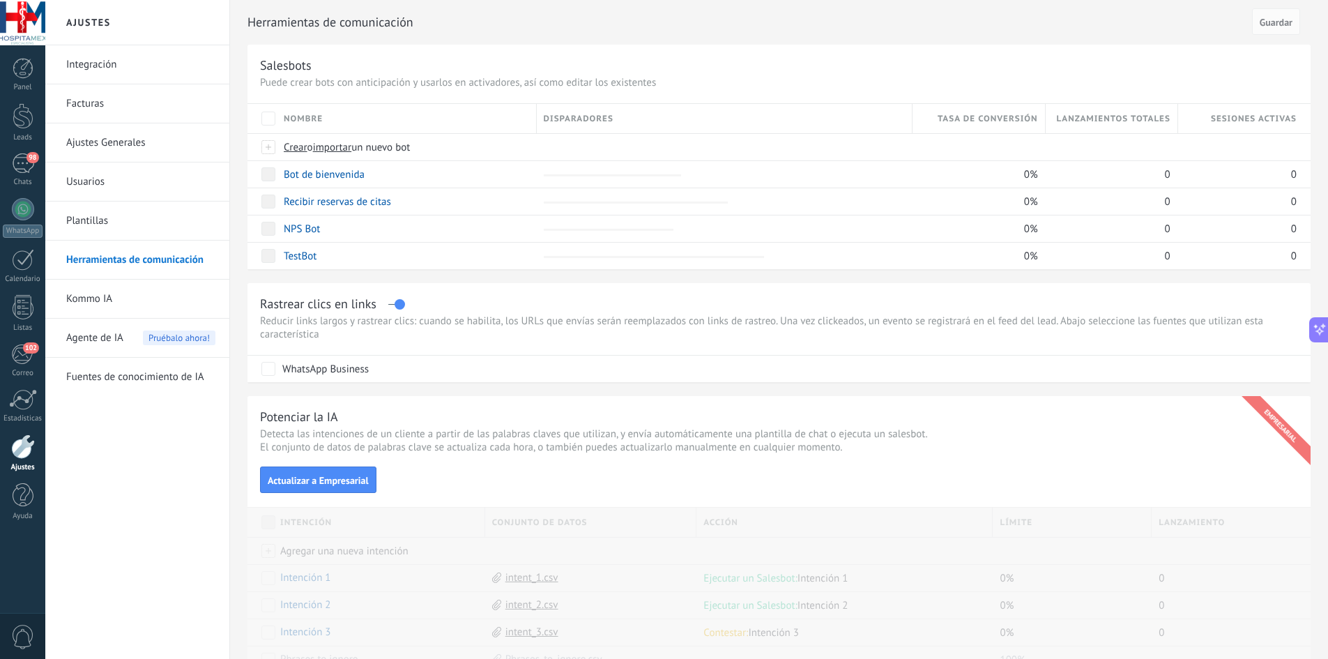
click at [104, 305] on link "Kommo IA" at bounding box center [140, 299] width 149 height 39
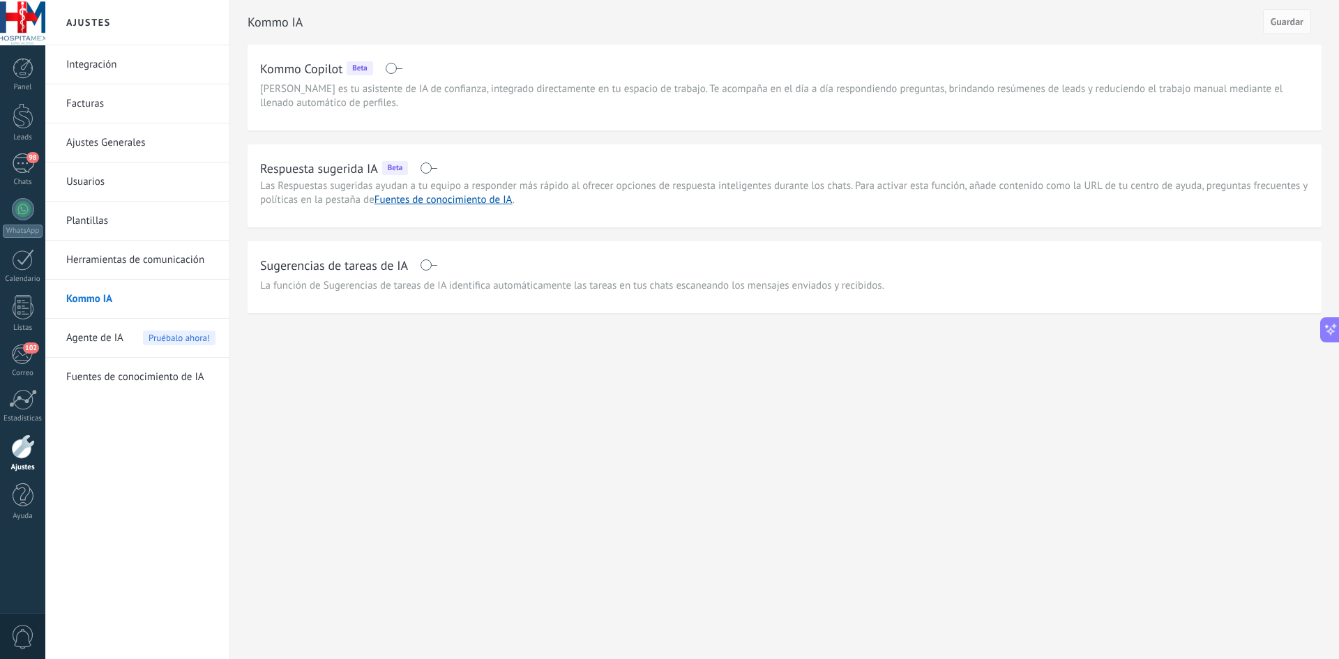
click at [423, 168] on span at bounding box center [428, 167] width 17 height 11
click at [98, 348] on span "Agente de IA" at bounding box center [94, 338] width 57 height 39
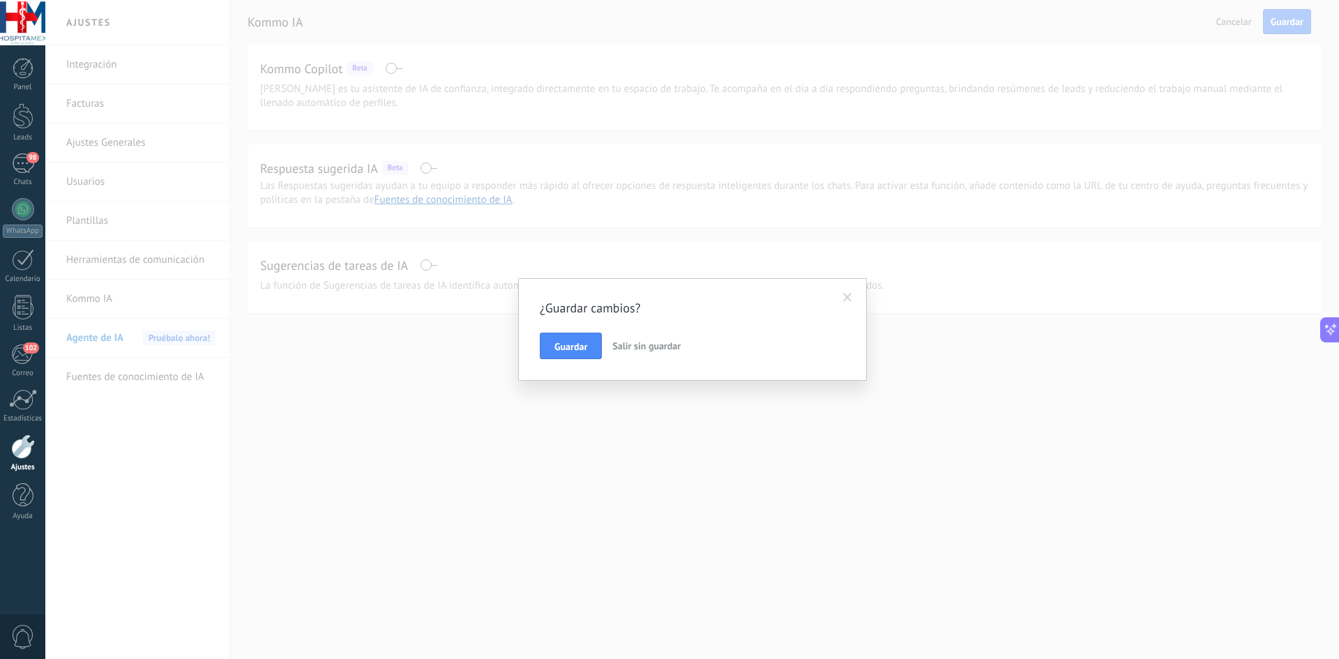
click at [647, 344] on span "Salir sin guardar" at bounding box center [646, 346] width 68 height 13
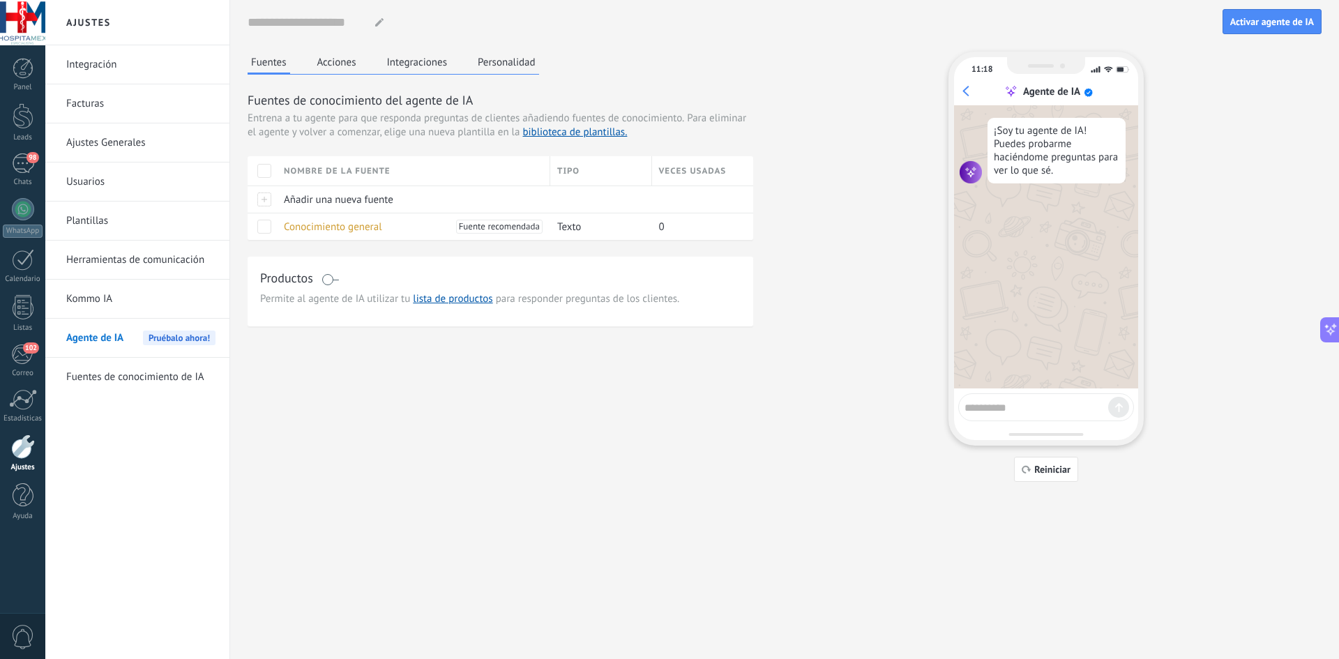
click at [332, 59] on button "Acciones" at bounding box center [337, 62] width 46 height 21
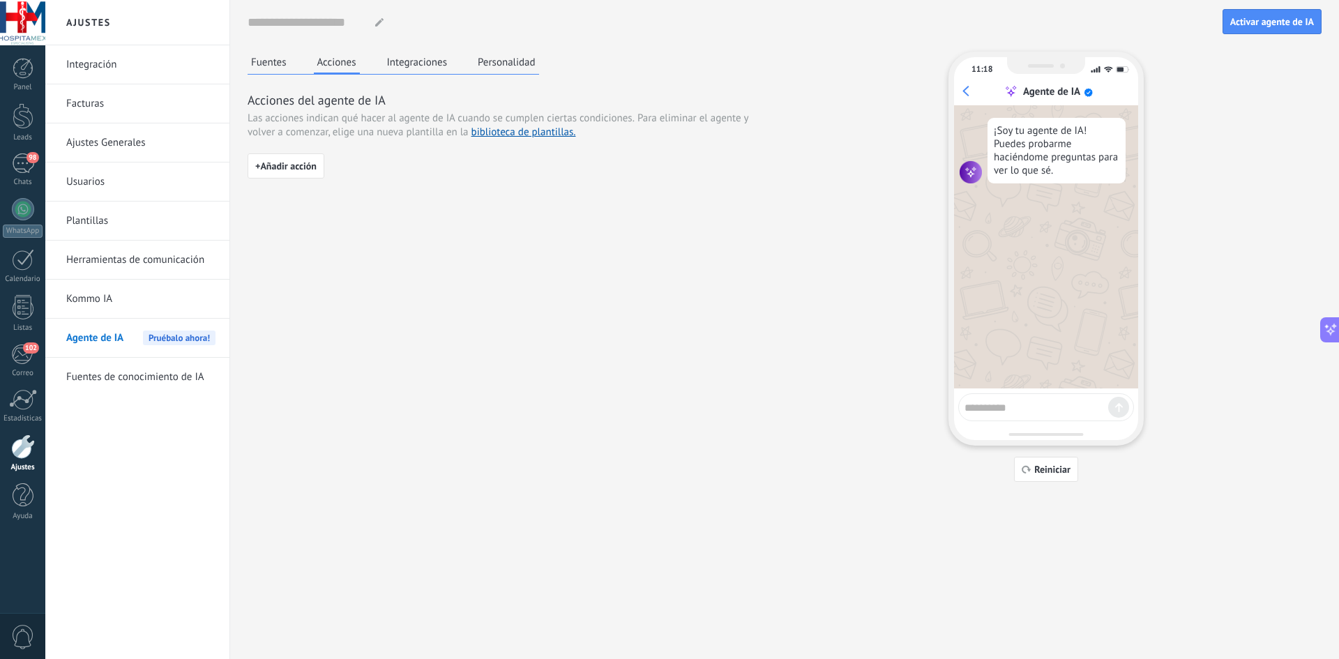
click at [413, 52] on button "Integraciones" at bounding box center [417, 62] width 68 height 21
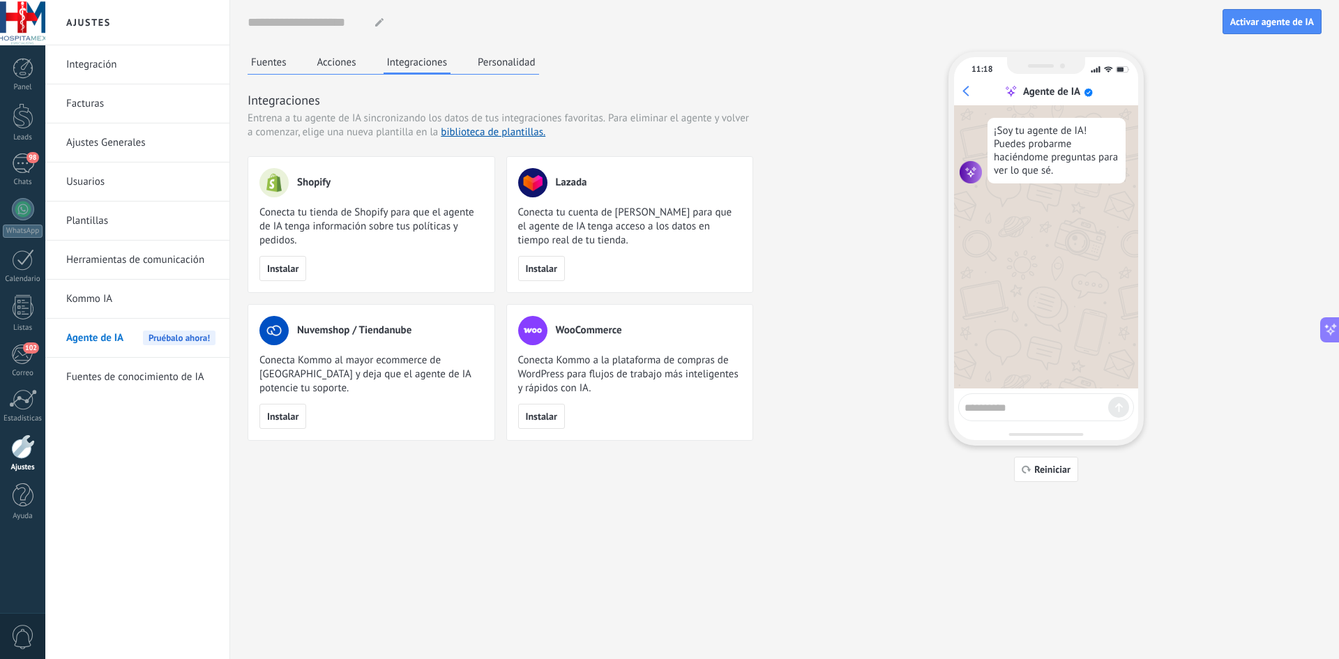
click at [504, 67] on button "Personalidad" at bounding box center [506, 62] width 65 height 21
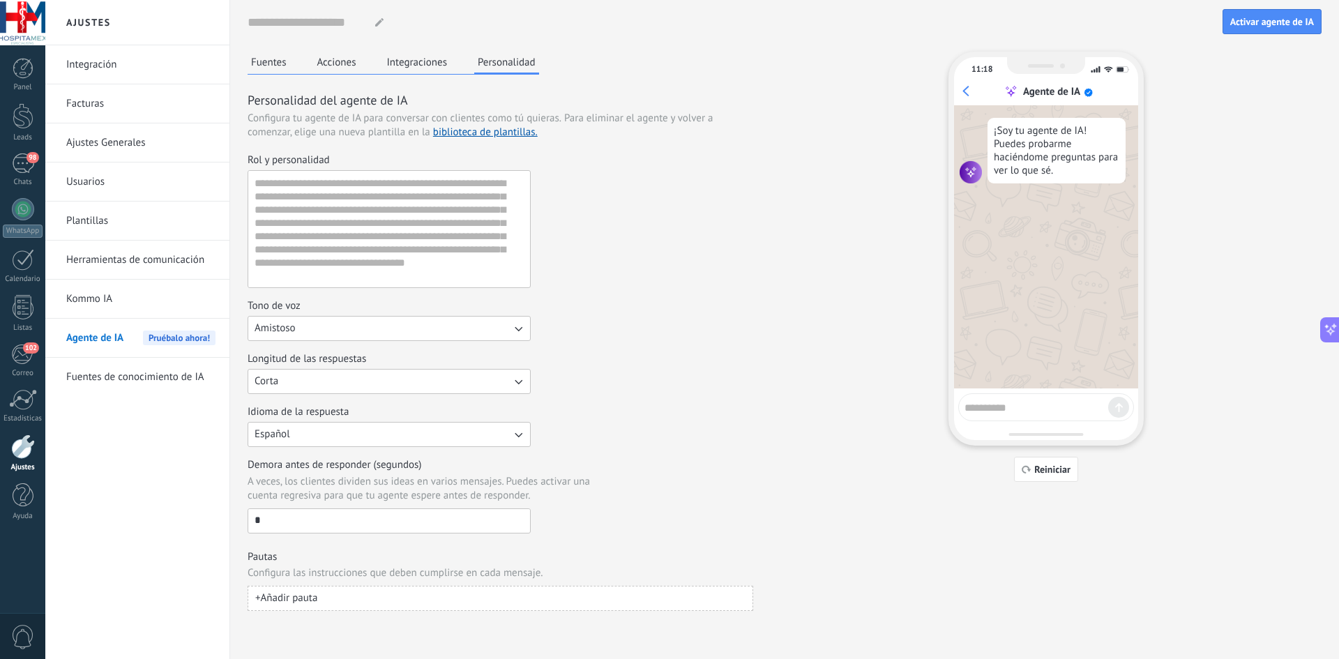
click at [269, 65] on button "Fuentes" at bounding box center [269, 62] width 43 height 21
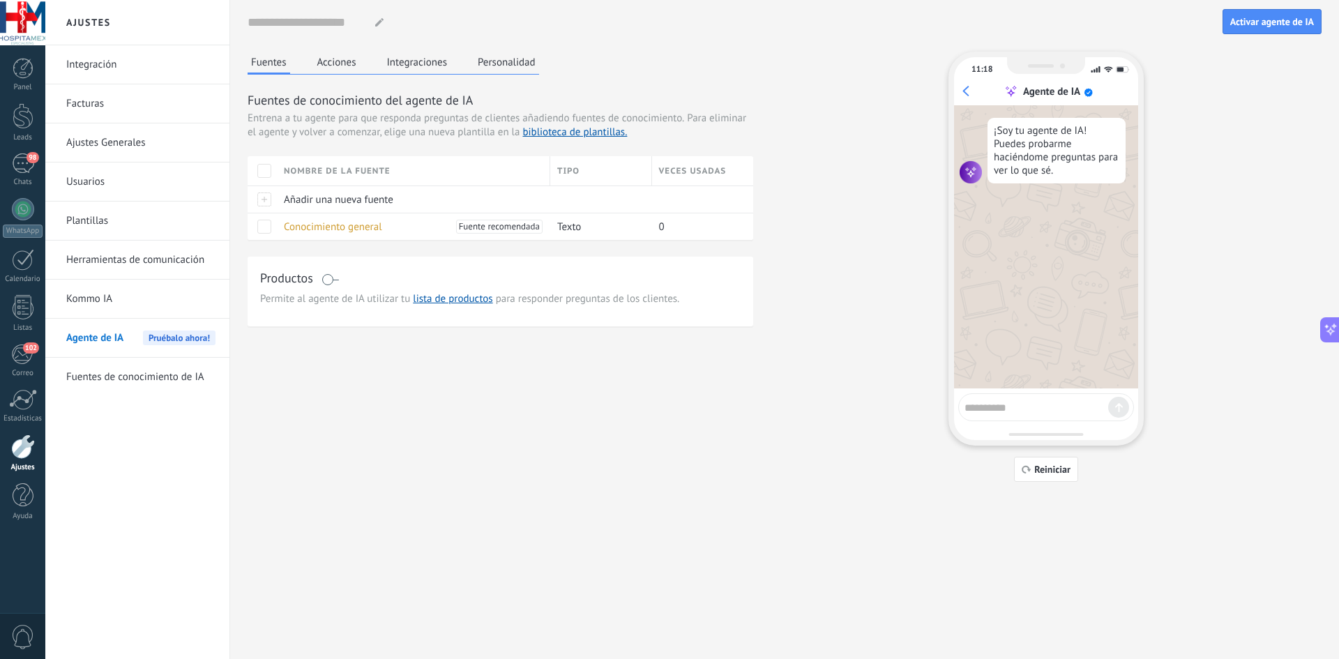
click at [125, 376] on link "Fuentes de conocimiento de IA" at bounding box center [140, 377] width 149 height 39
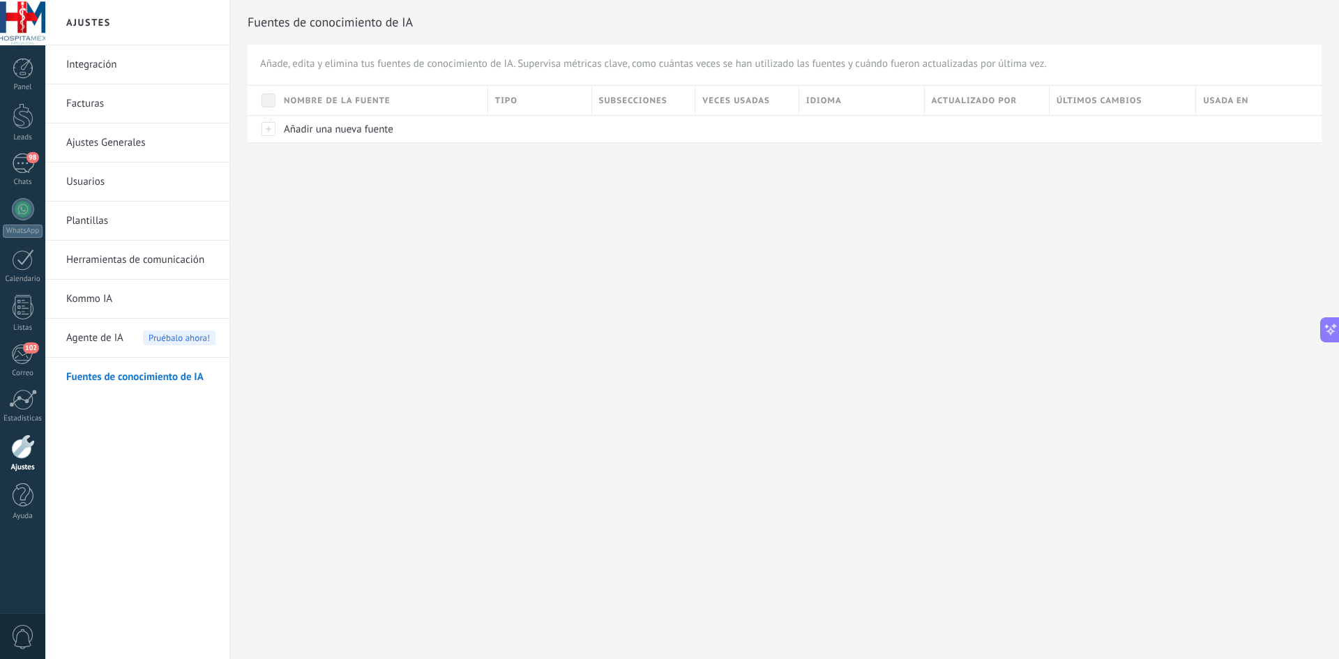
click at [100, 286] on link "Kommo IA" at bounding box center [140, 299] width 149 height 39
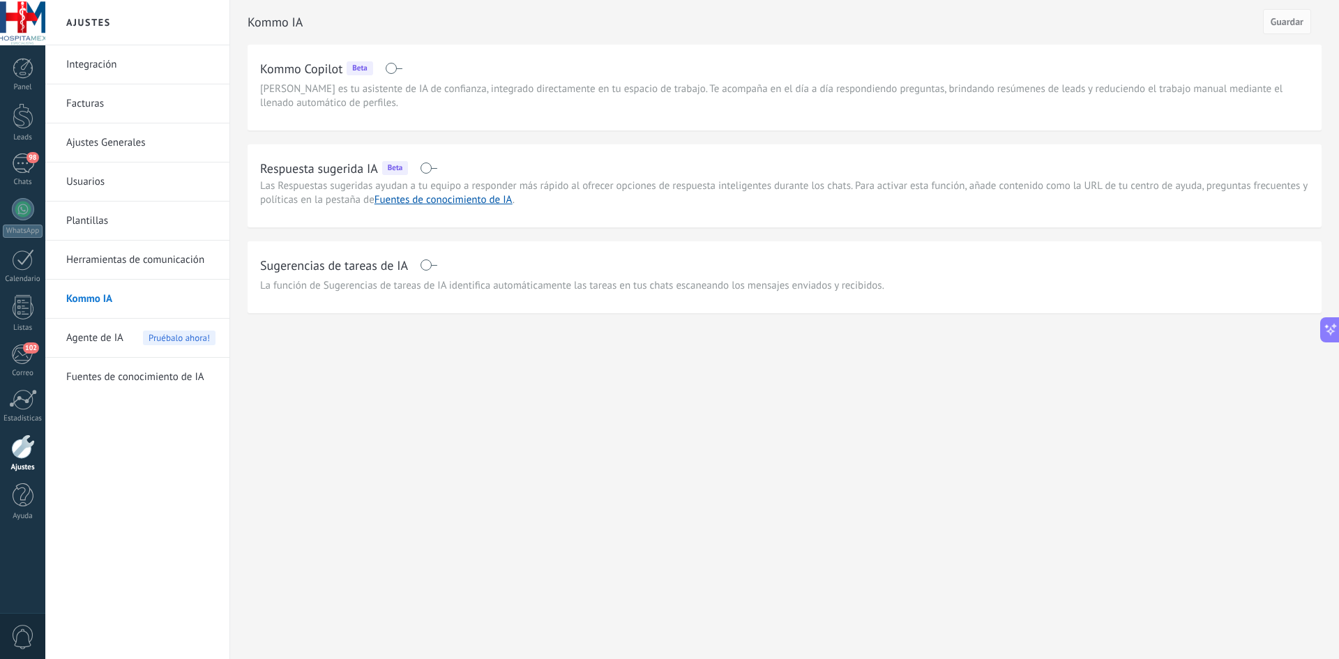
click at [111, 387] on link "Fuentes de conocimiento de IA" at bounding box center [140, 377] width 149 height 39
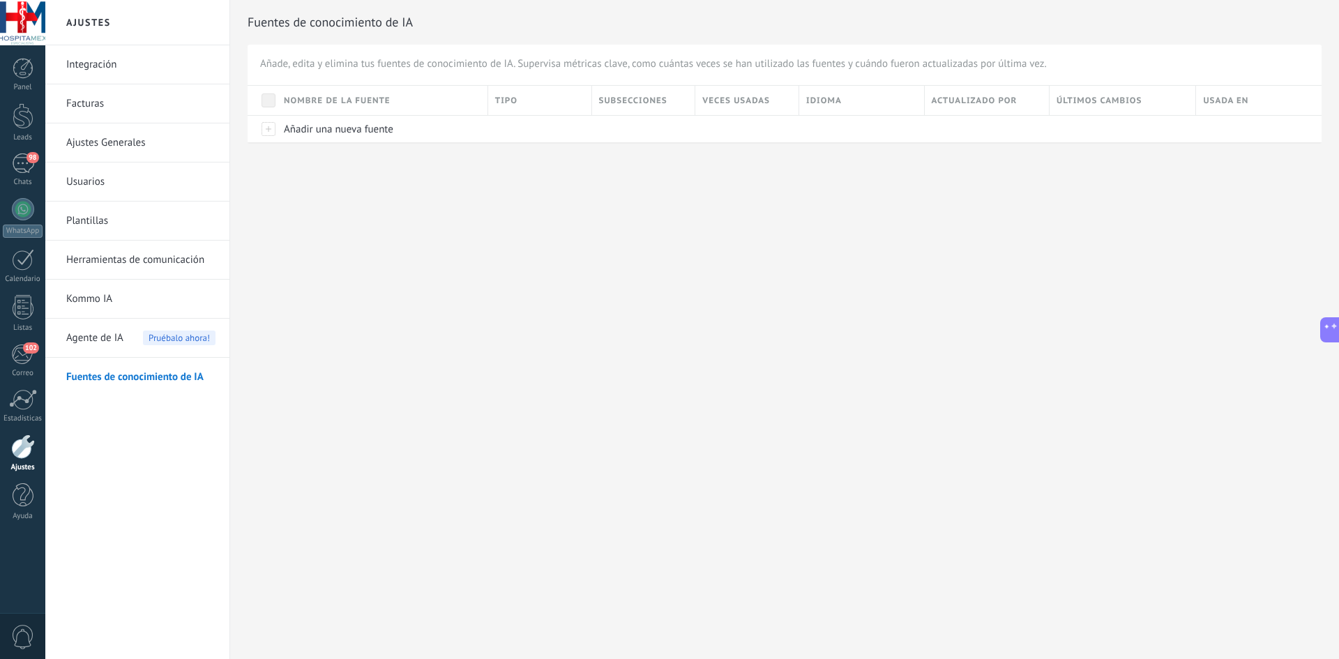
click at [69, 338] on span "Agente de IA" at bounding box center [94, 338] width 57 height 39
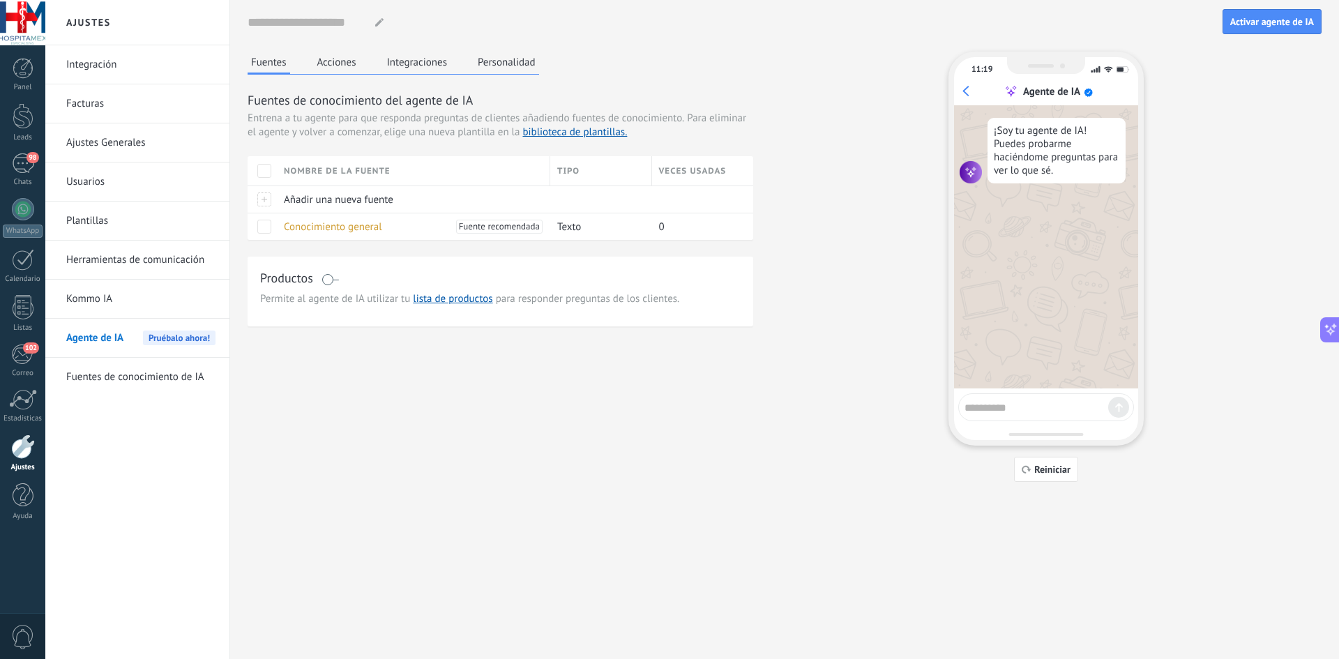
click at [100, 75] on link "Integración" at bounding box center [140, 64] width 149 height 39
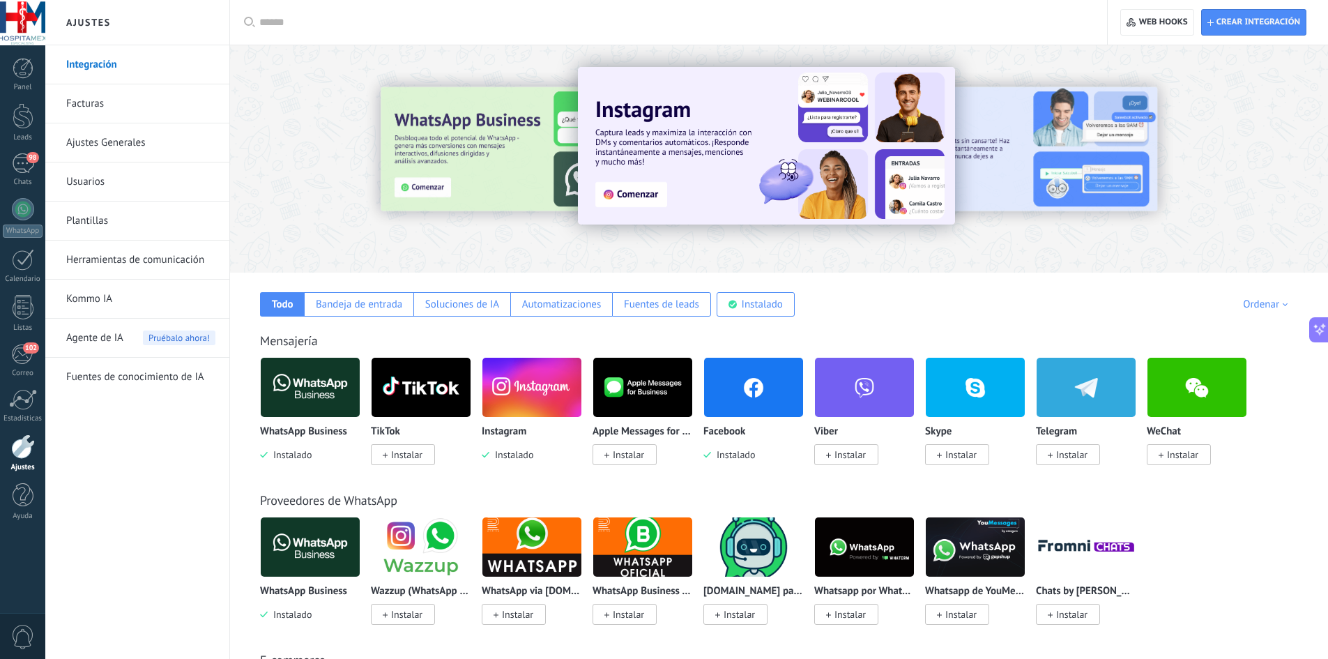
click at [1017, 161] on div at bounding box center [1125, 158] width 314 height 125
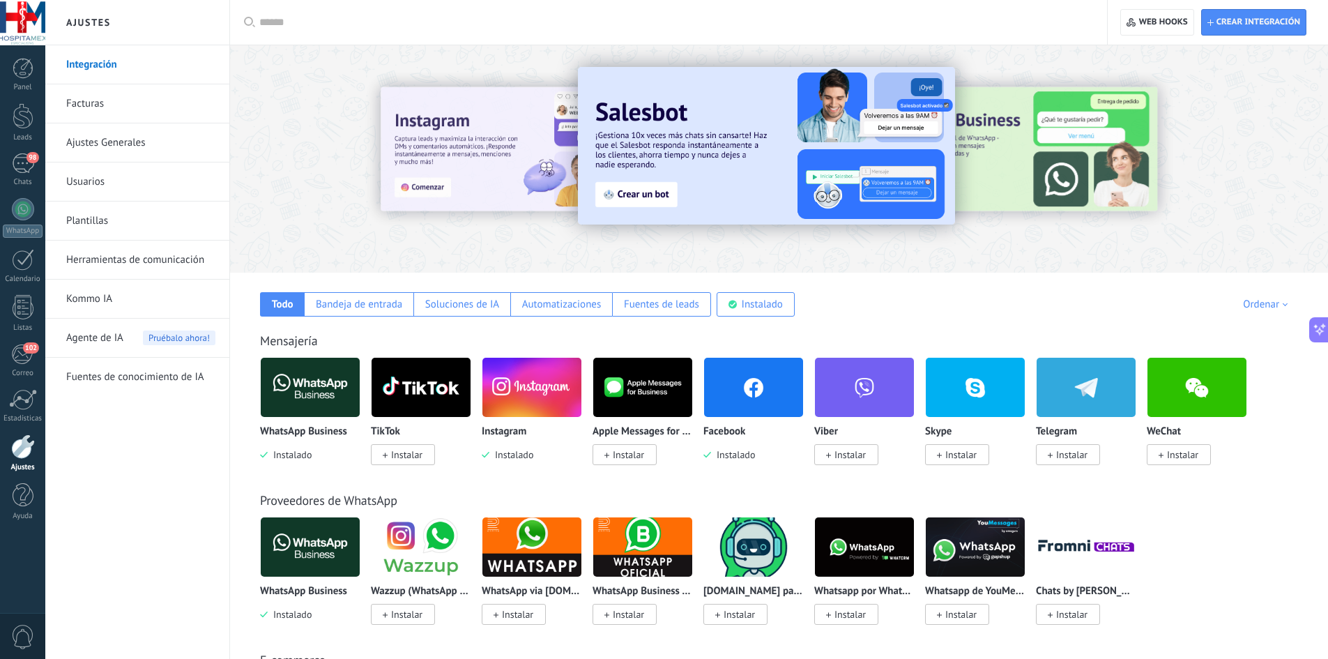
click at [1033, 156] on div at bounding box center [1125, 158] width 314 height 125
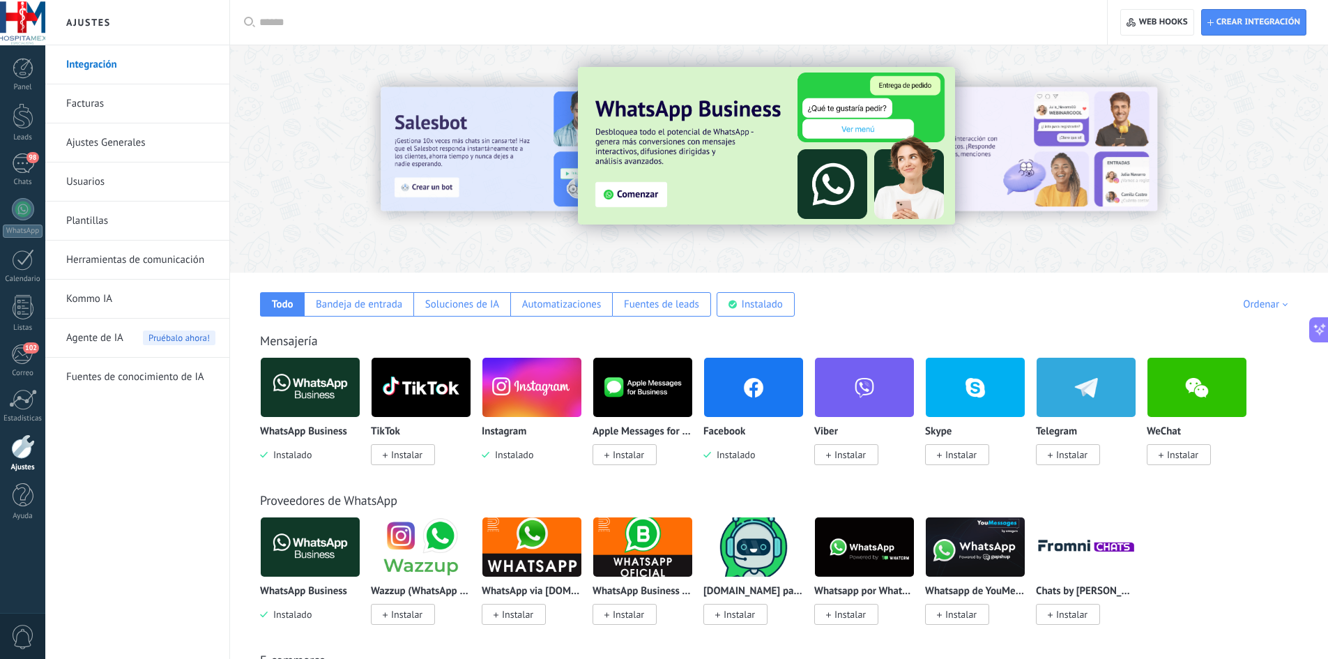
click at [630, 192] on img at bounding box center [766, 146] width 377 height 158
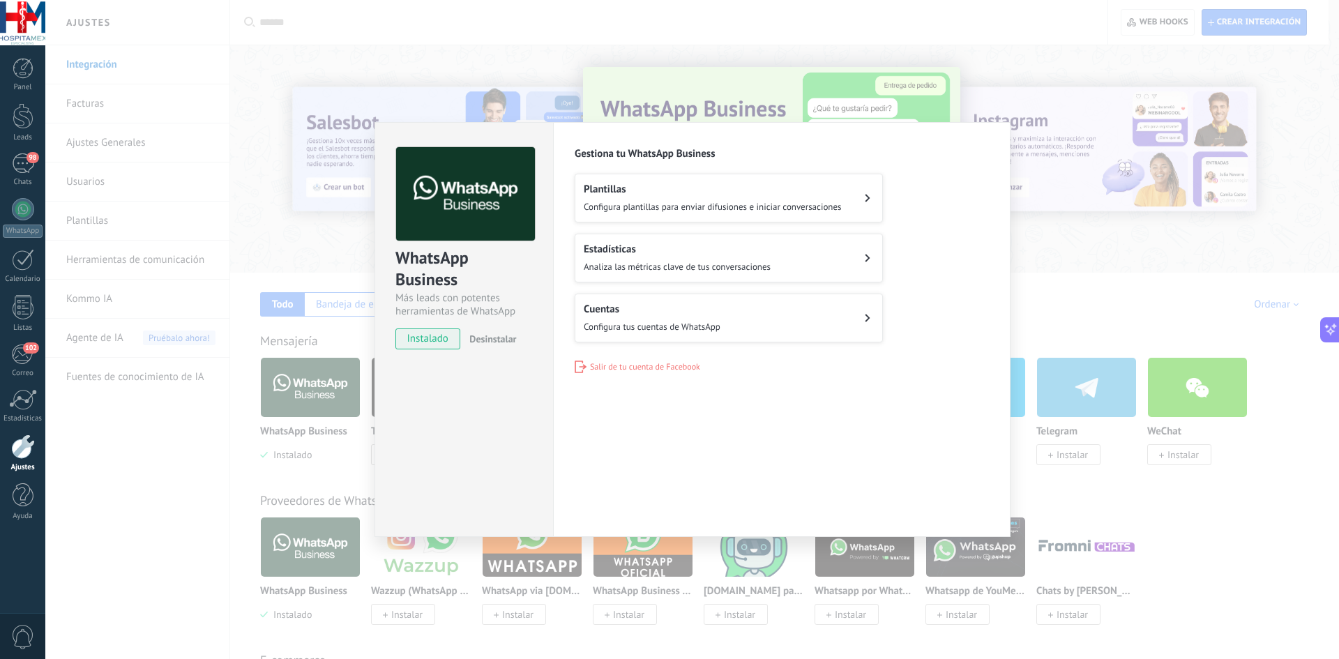
click at [852, 93] on div "WhatsApp Business Más leads con potentes herramientas de WhatsApp instalado Des…" at bounding box center [691, 329] width 1293 height 659
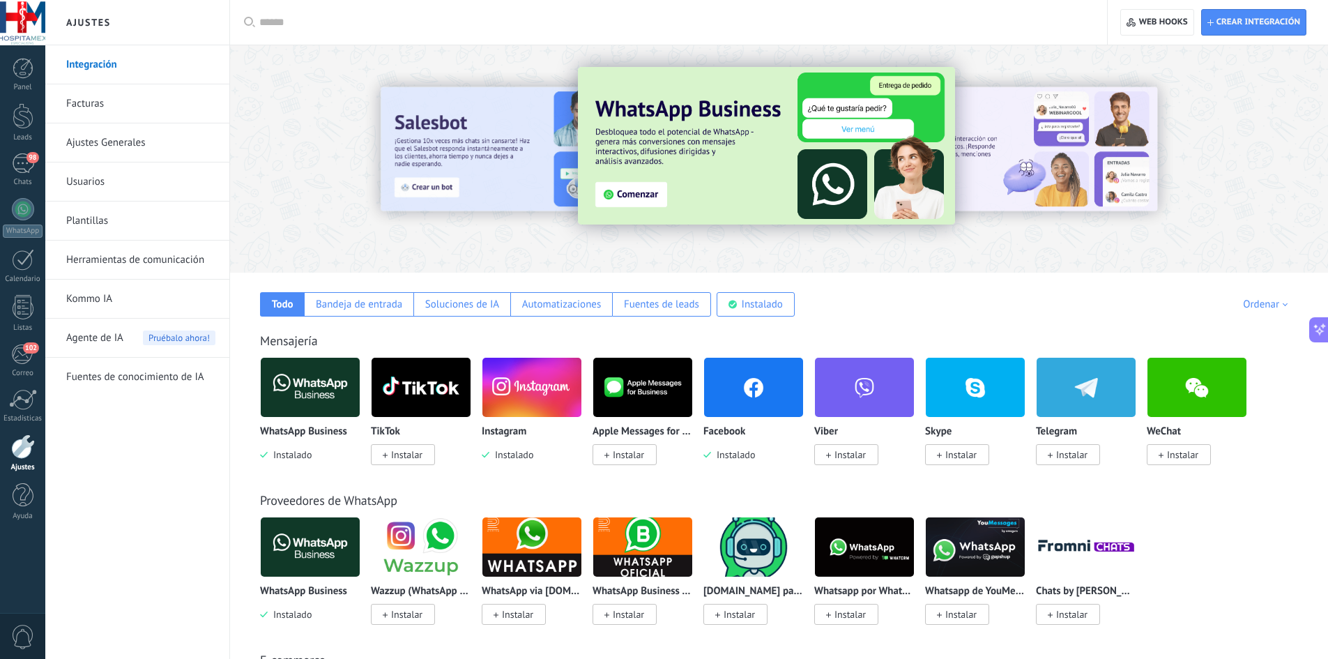
click at [479, 161] on div at bounding box center [437, 158] width 305 height 125
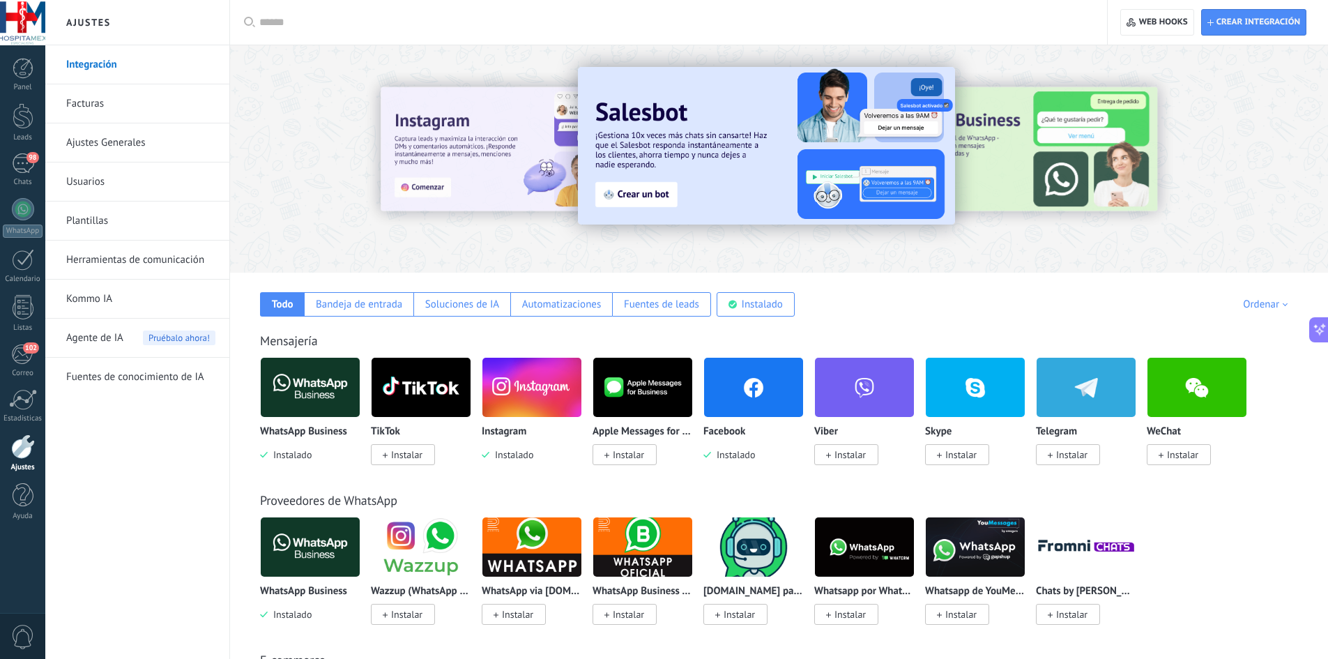
click at [640, 201] on img at bounding box center [766, 146] width 377 height 158
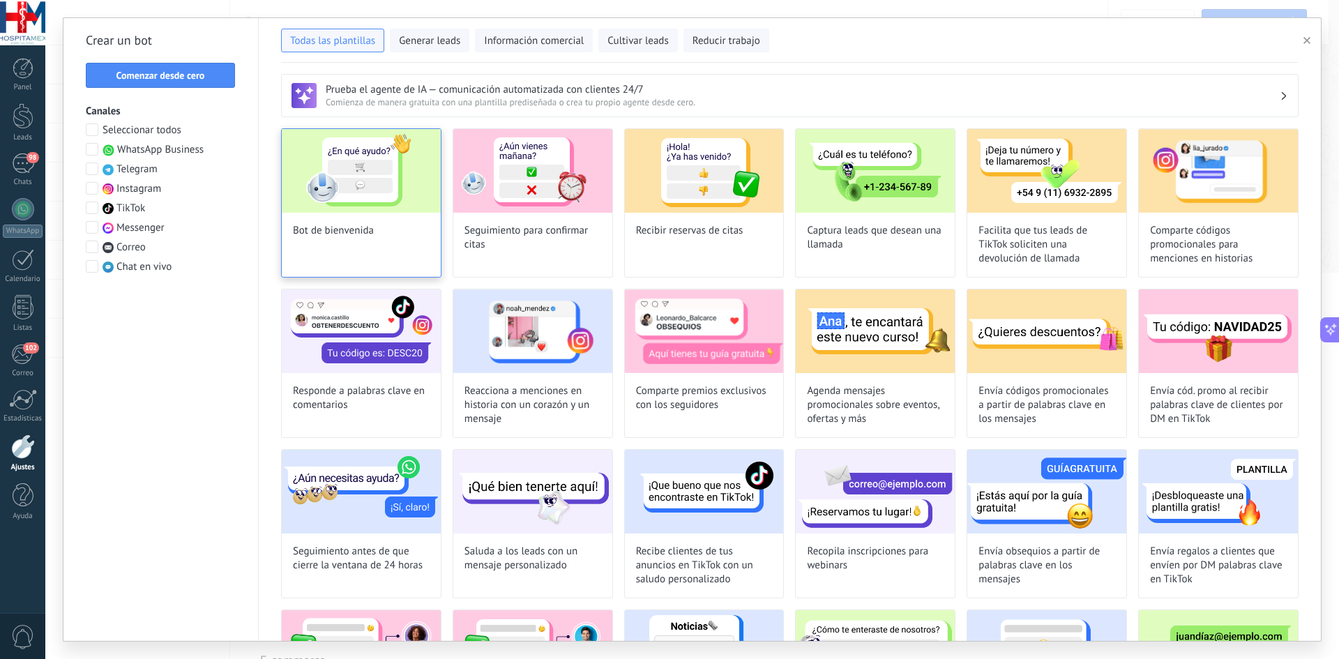
click at [371, 195] on img at bounding box center [361, 171] width 159 height 84
type input "**********"
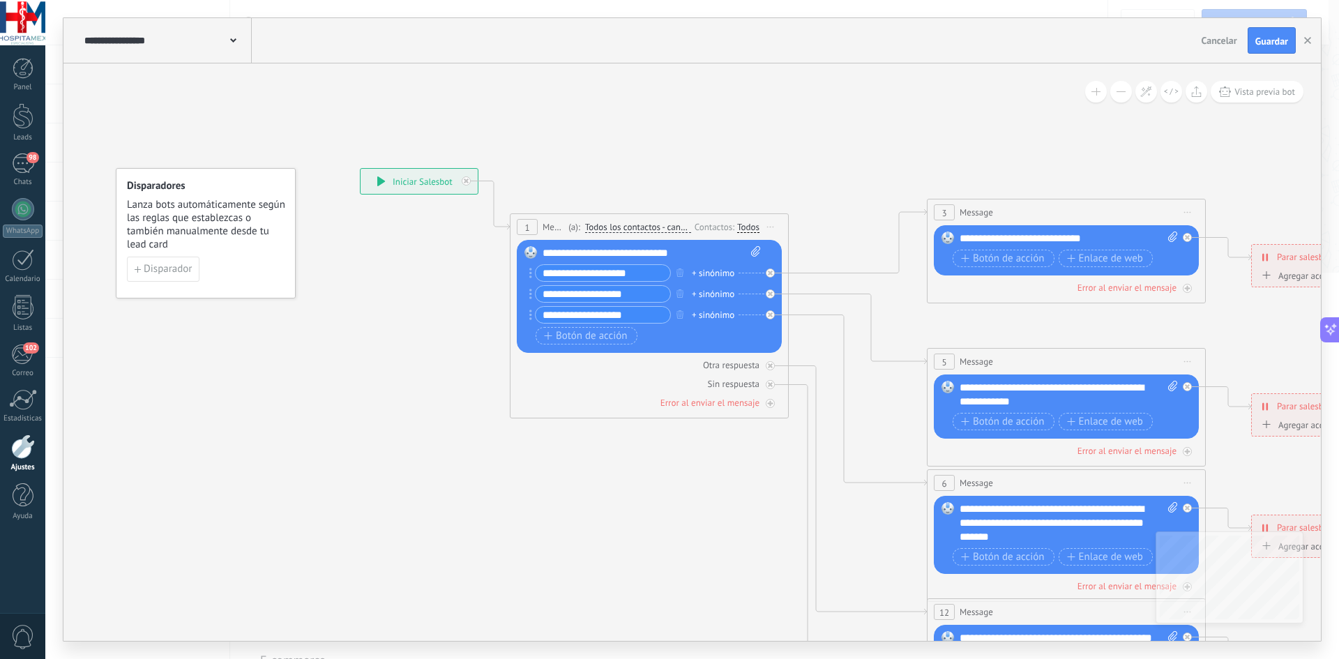
click at [380, 184] on icon at bounding box center [381, 181] width 8 height 10
drag, startPoint x: 653, startPoint y: 272, endPoint x: 524, endPoint y: 271, distance: 129.7
click at [524, 271] on div "Reemplazar Quitar Convertir a mensaje de voz Arrastre la imagen aquí para adjun…" at bounding box center [649, 296] width 265 height 113
type input "**********"
drag, startPoint x: 643, startPoint y: 297, endPoint x: 572, endPoint y: 298, distance: 71.1
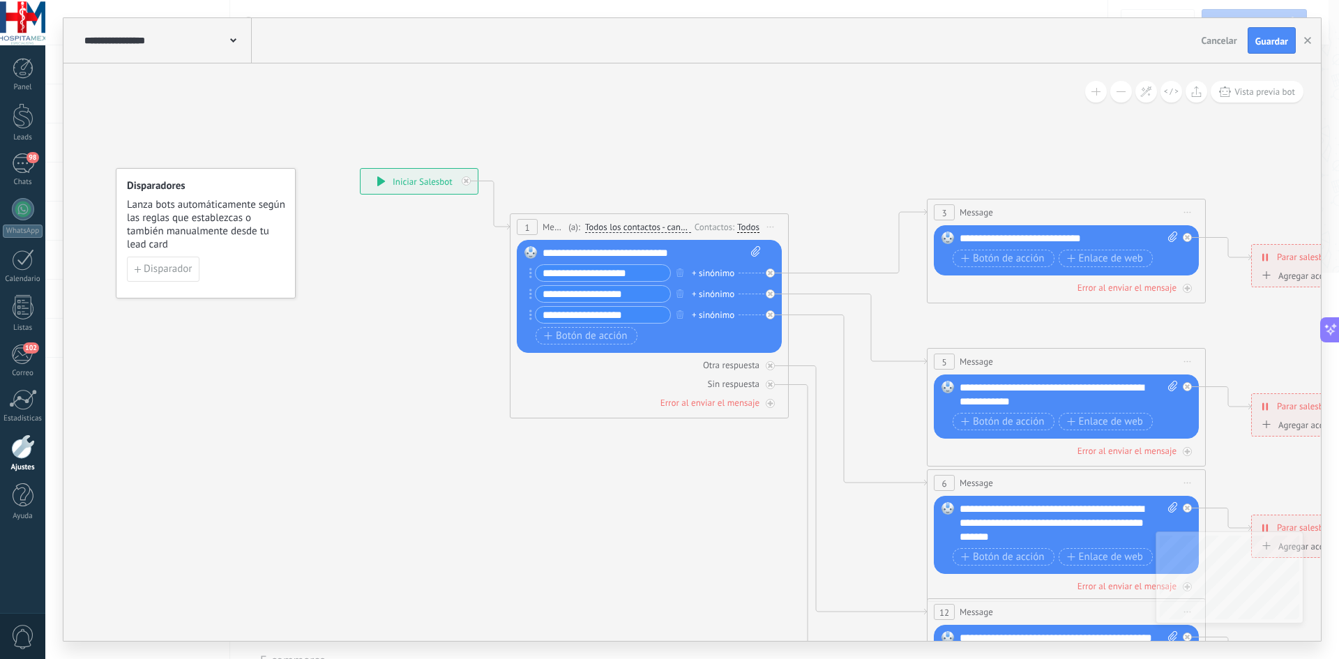
click at [572, 298] on input "**********" at bounding box center [602, 294] width 135 height 16
type input "**********"
click at [639, 317] on input "**********" at bounding box center [602, 315] width 135 height 16
click at [629, 294] on input "**********" at bounding box center [602, 294] width 135 height 16
click at [610, 339] on span "Botón de acción" at bounding box center [586, 335] width 84 height 11
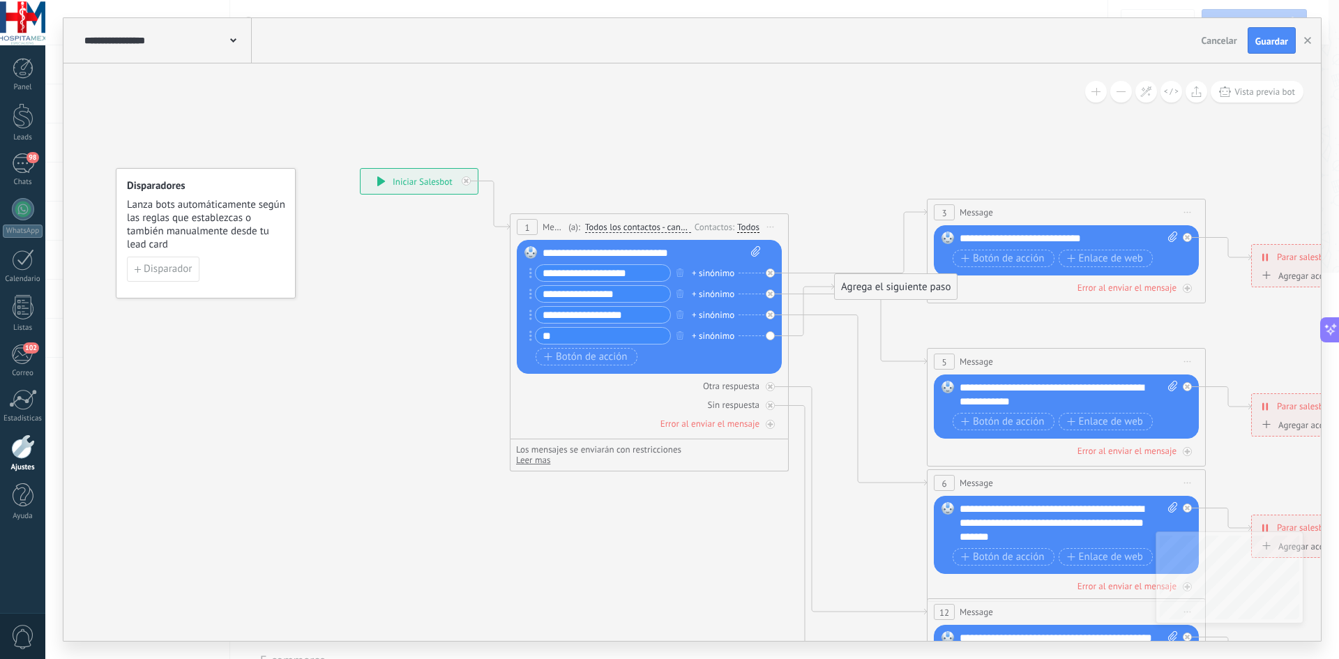
type input "*"
click at [618, 333] on input "**********" at bounding box center [602, 336] width 135 height 16
type input "**********"
click at [770, 335] on div "Reemplazar Quitar Convertir a mensaje de voz Arrastre la imagen aquí para adjun…" at bounding box center [649, 307] width 265 height 134
click at [706, 334] on div "+ sinónimo" at bounding box center [713, 336] width 43 height 14
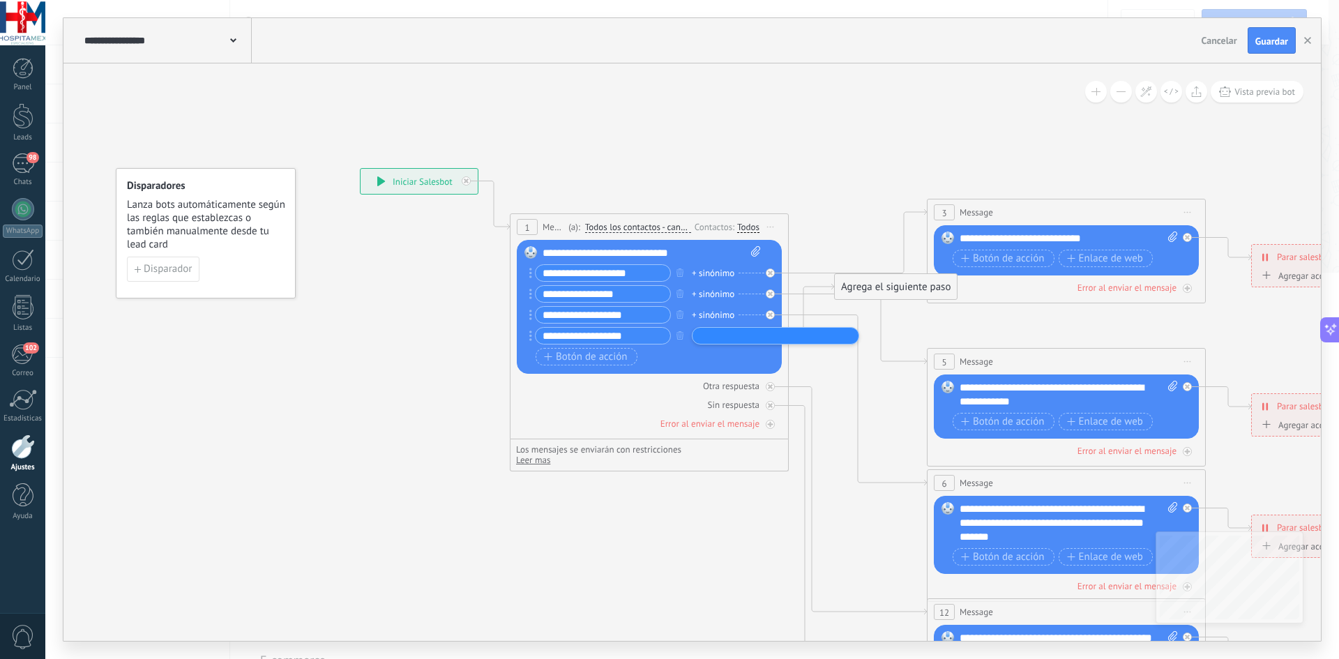
click at [691, 374] on div "1 Message ******* (a): Todos los contactos - canales seleccionados Todos los co…" at bounding box center [649, 326] width 279 height 226
click at [770, 403] on icon at bounding box center [770, 405] width 5 height 5
click at [732, 386] on div "Otra respuesta" at bounding box center [731, 386] width 56 height 12
click at [738, 387] on div "Otra respuesta" at bounding box center [731, 386] width 56 height 12
click at [773, 388] on div at bounding box center [770, 386] width 9 height 9
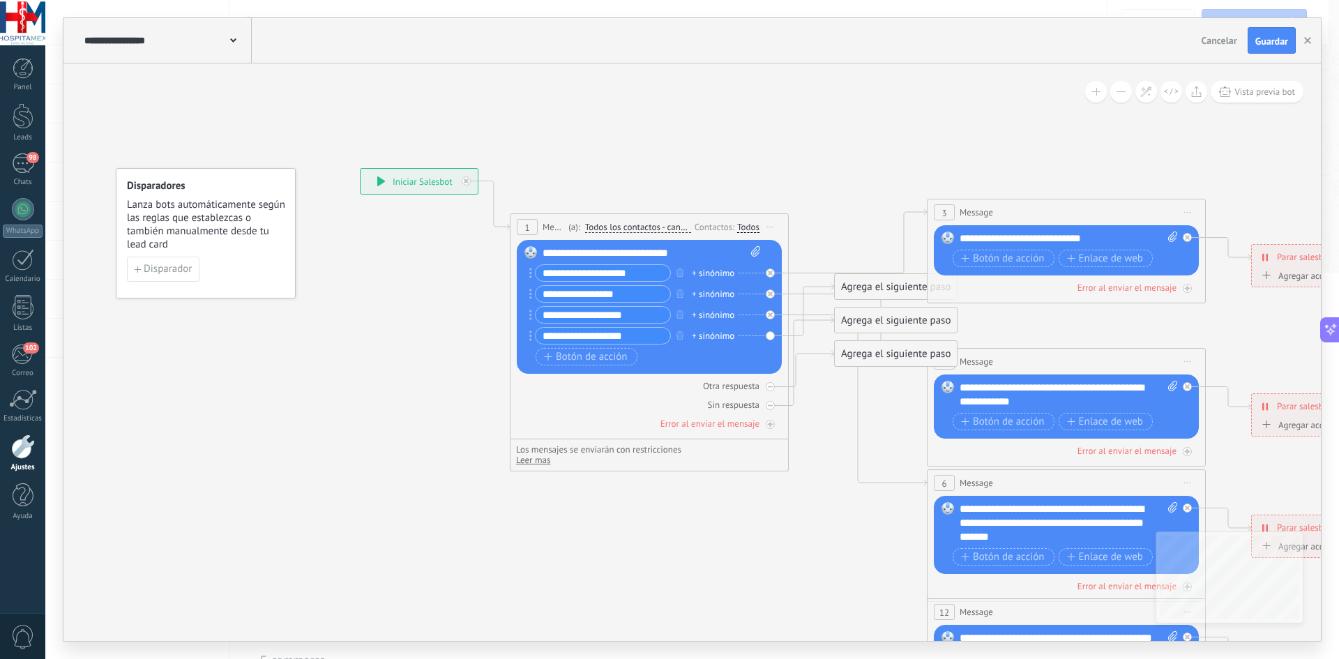
click at [1032, 238] on div "**********" at bounding box center [1068, 238] width 218 height 14
click at [1093, 234] on div "**********" at bounding box center [1068, 238] width 218 height 14
click at [997, 257] on span "Botón de acción" at bounding box center [1003, 258] width 84 height 11
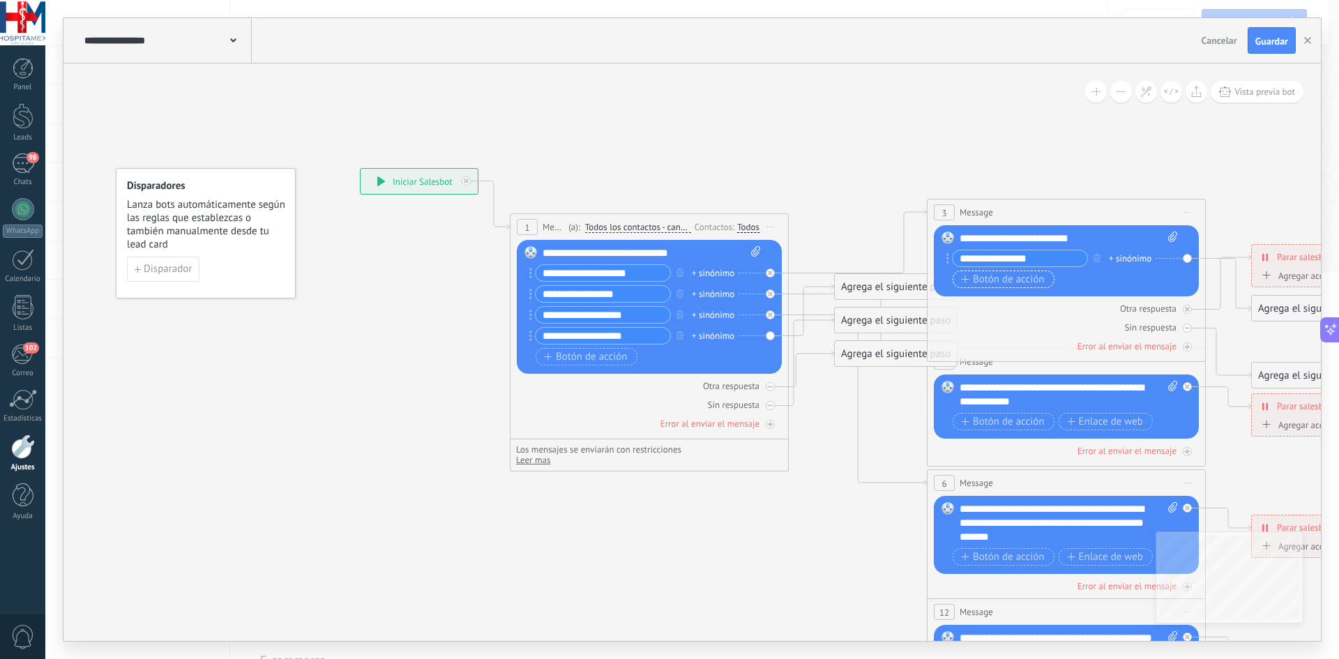
type input "**********"
click at [1029, 281] on span "Botón de acción" at bounding box center [1003, 279] width 84 height 11
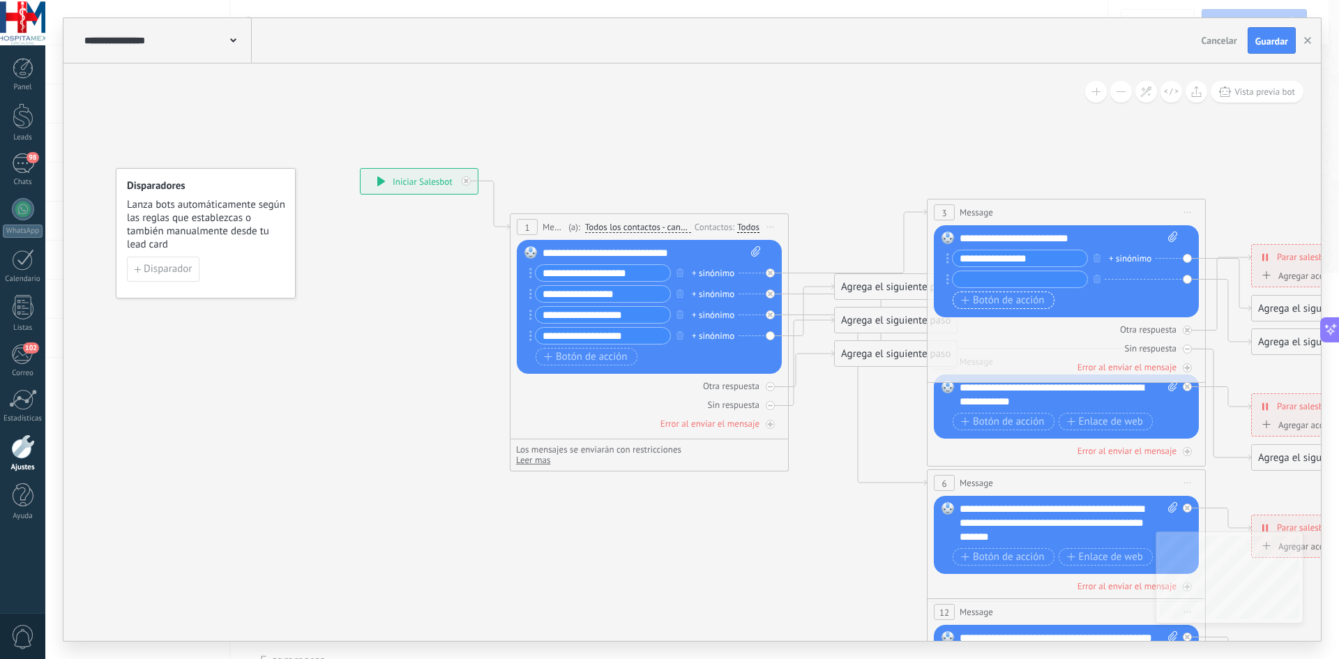
type input "*"
type input "**********"
click at [973, 305] on span "Botón de acción" at bounding box center [1003, 300] width 84 height 11
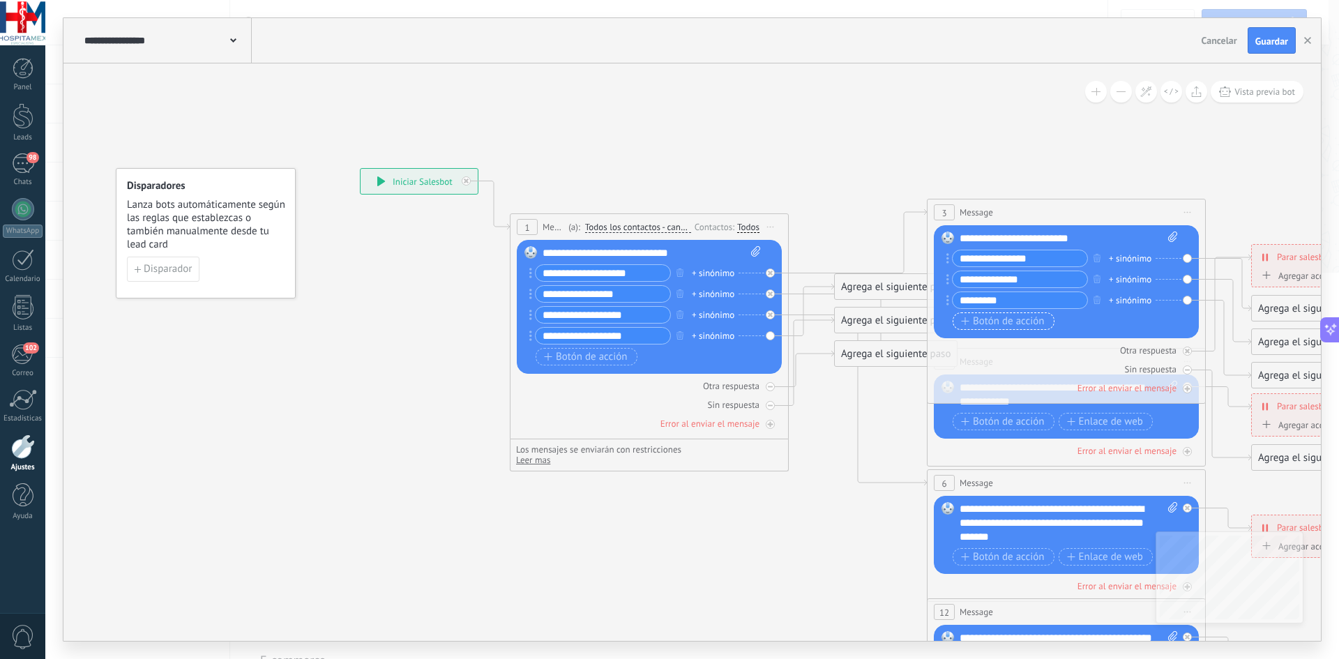
type input "********"
click at [990, 322] on span "Botón de acción" at bounding box center [1003, 321] width 84 height 11
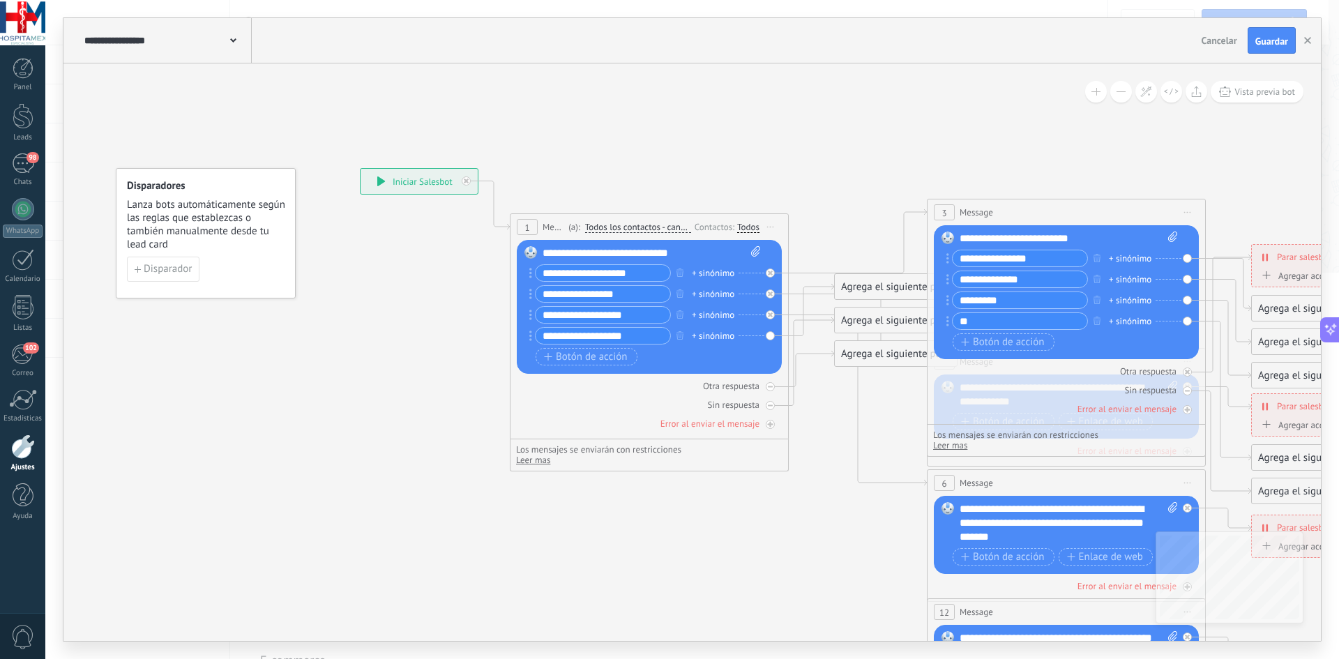
type input "*"
click at [1005, 298] on input "********" at bounding box center [1019, 300] width 135 height 16
type input "*"
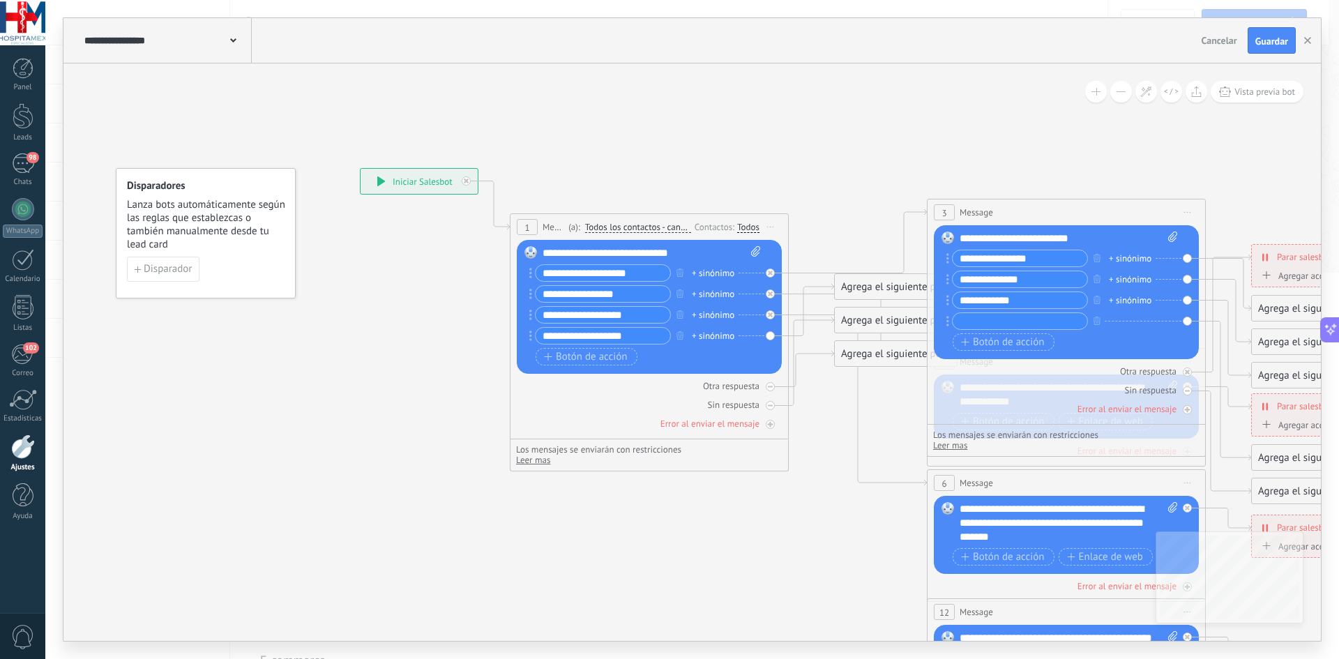
type input "**********"
click at [1009, 329] on div at bounding box center [1020, 320] width 136 height 17
click at [980, 324] on input "text" at bounding box center [1019, 321] width 135 height 16
type input "*"
type input "**********"
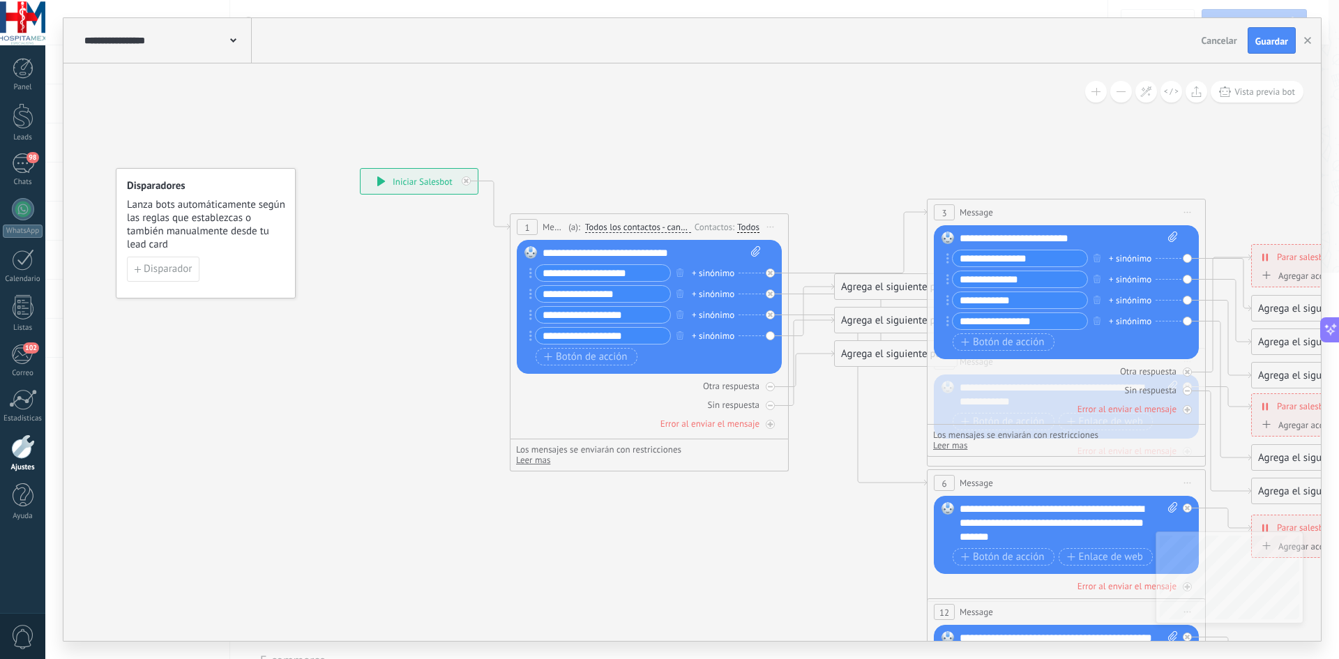
click at [1024, 303] on input "**********" at bounding box center [1019, 300] width 135 height 16
click at [1002, 346] on span "Botón de acción" at bounding box center [1003, 342] width 84 height 11
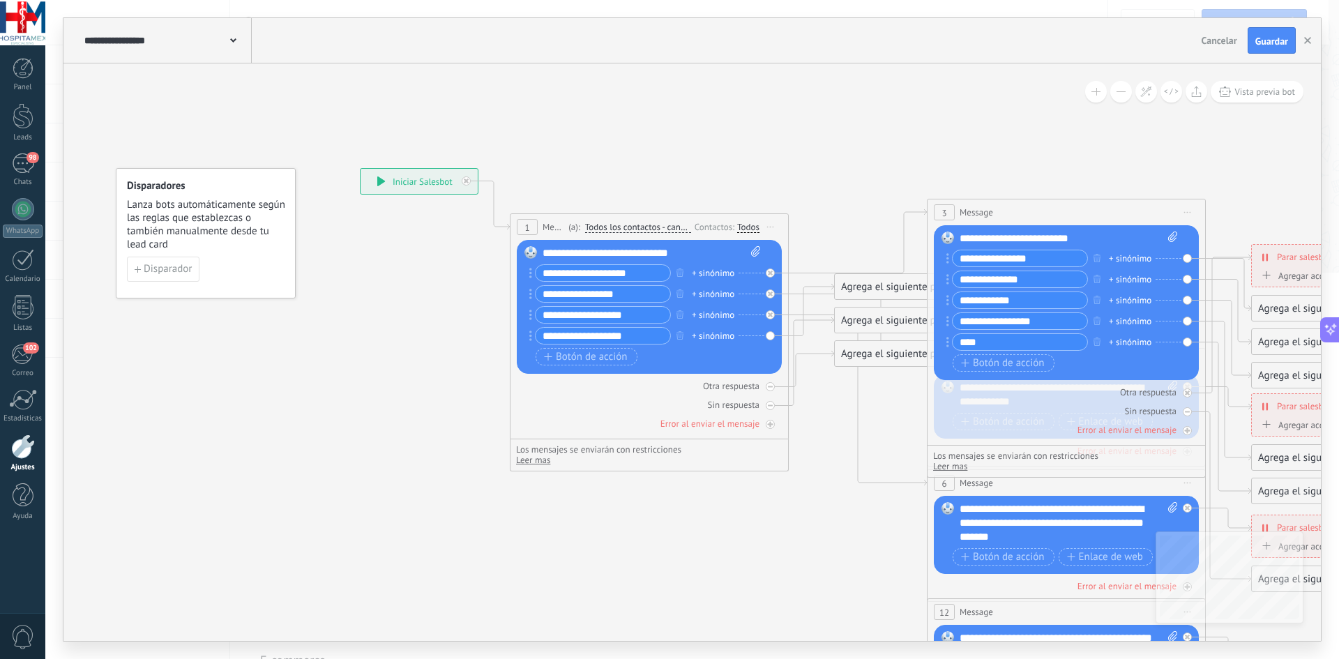
type input "****"
click at [1114, 238] on div "**********" at bounding box center [1068, 238] width 218 height 14
click at [1206, 259] on icon at bounding box center [1227, 285] width 45 height 53
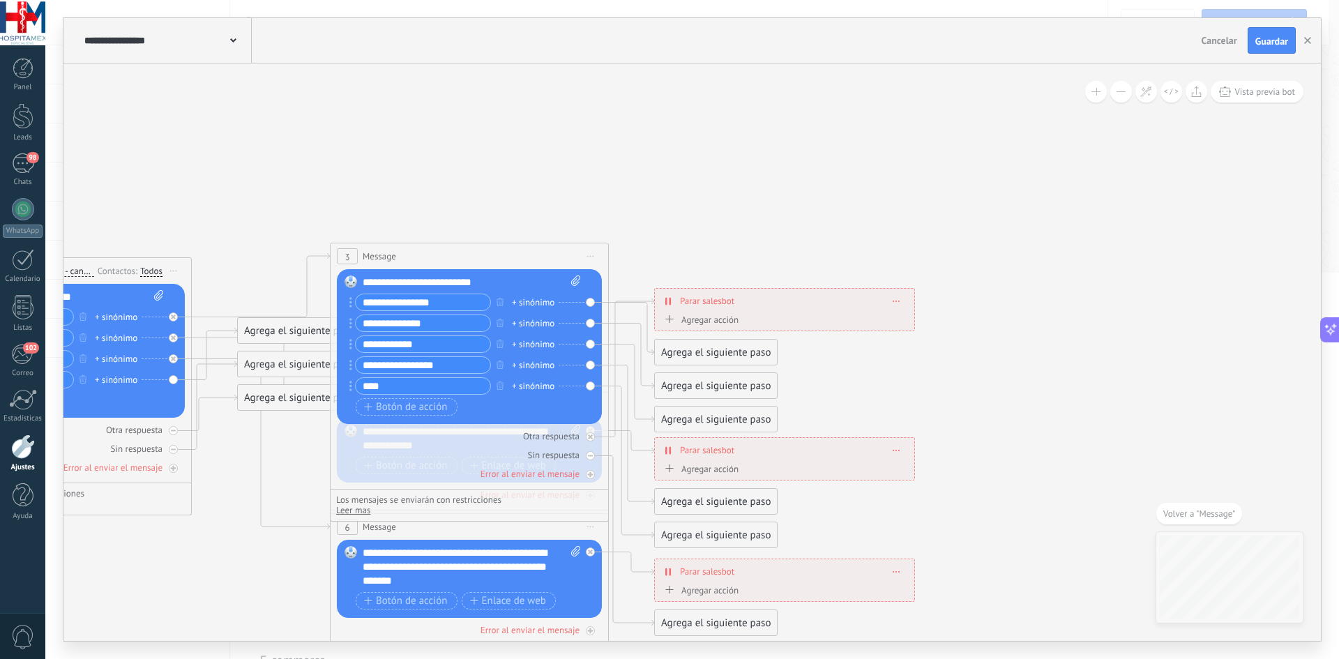
click at [687, 349] on div "Agrega el siguiente paso" at bounding box center [716, 352] width 122 height 23
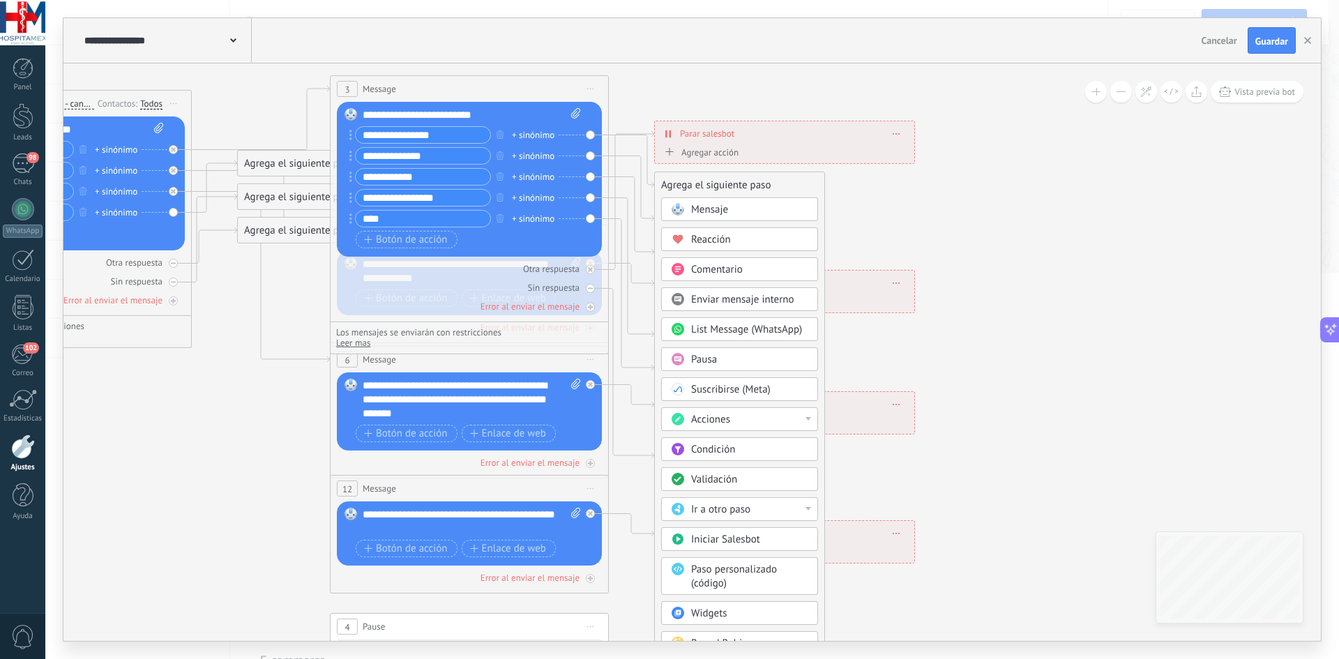
click at [727, 207] on span "Mensaje" at bounding box center [709, 209] width 37 height 13
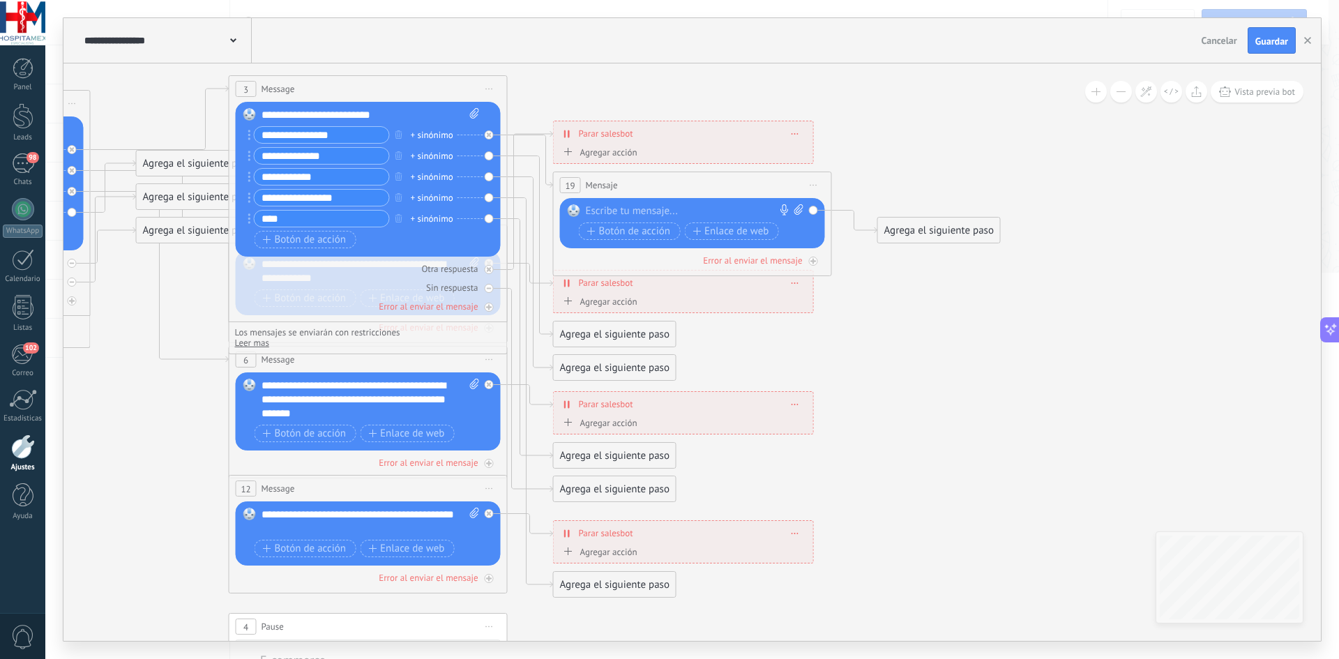
click at [656, 208] on div at bounding box center [689, 211] width 207 height 14
